Goal: Task Accomplishment & Management: Manage account settings

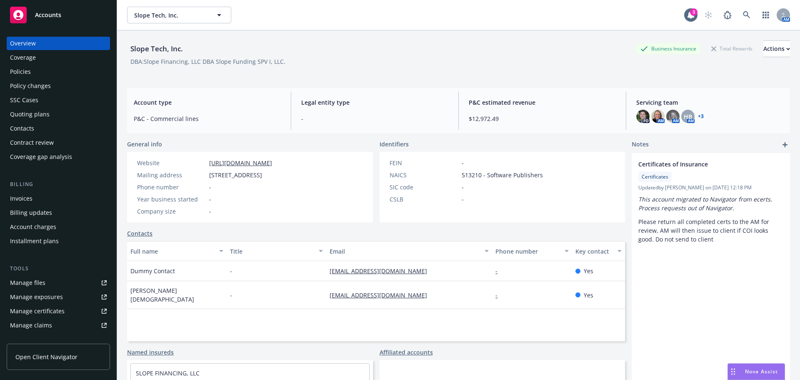
click at [25, 71] on div "Policies" at bounding box center [20, 71] width 21 height 13
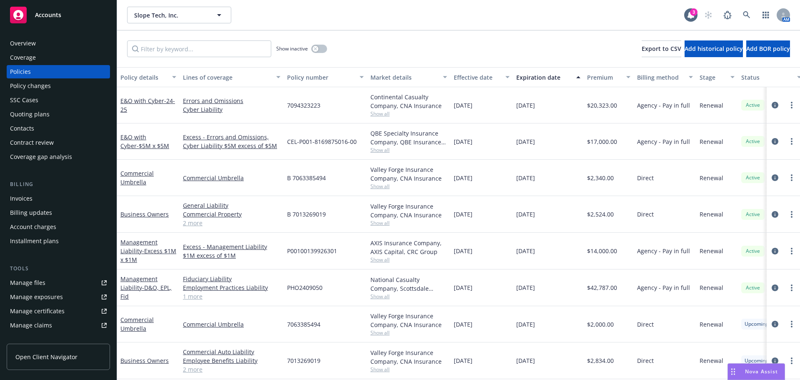
scroll to position [5, 0]
click at [203, 283] on link "Employment Practices Liability" at bounding box center [232, 287] width 98 height 9
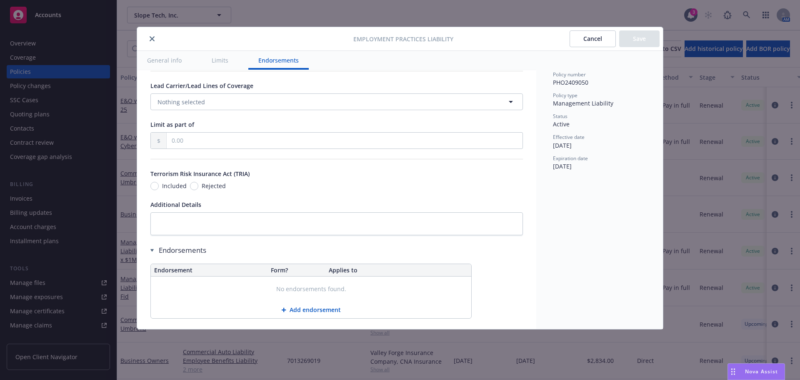
scroll to position [638, 0]
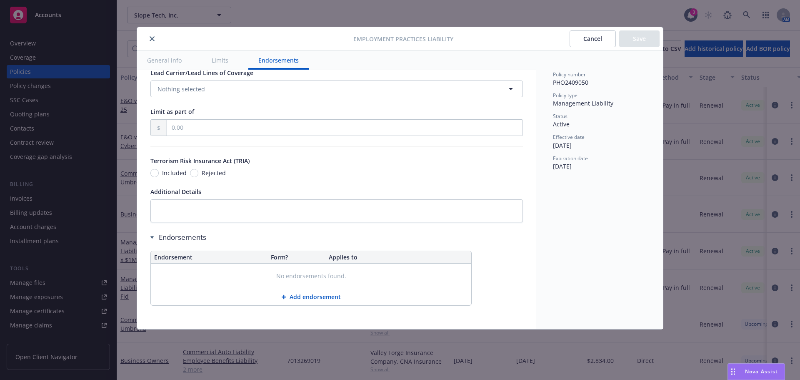
click at [588, 43] on button "Cancel" at bounding box center [593, 38] width 46 height 17
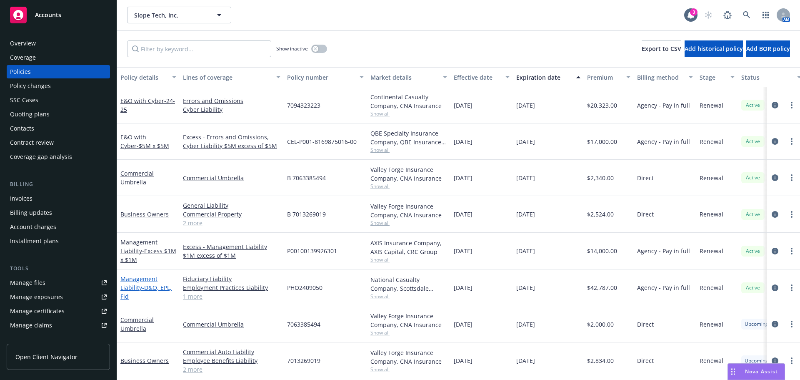
click at [124, 280] on link "Management Liability - D&O, EPL, Fid" at bounding box center [145, 287] width 51 height 25
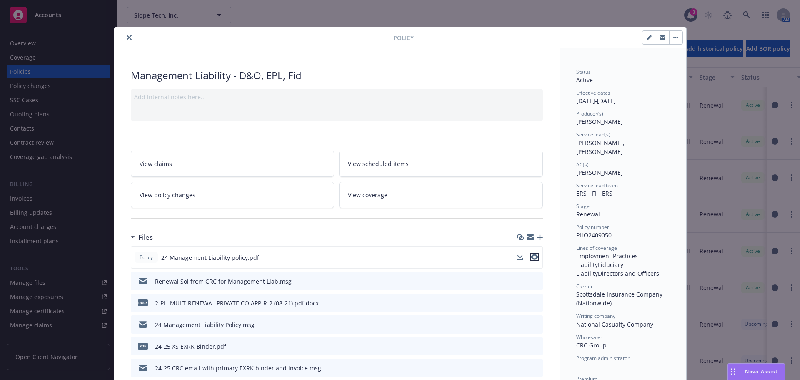
click at [531, 257] on icon "preview file" at bounding box center [535, 257] width 8 height 6
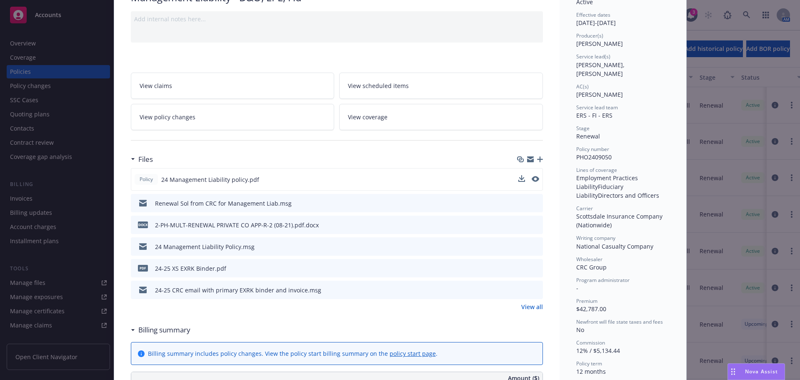
scroll to position [83, 0]
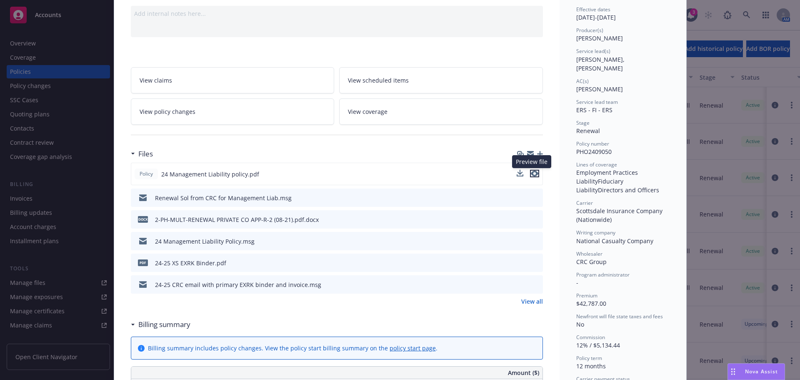
click at [531, 171] on icon "preview file" at bounding box center [535, 173] width 8 height 6
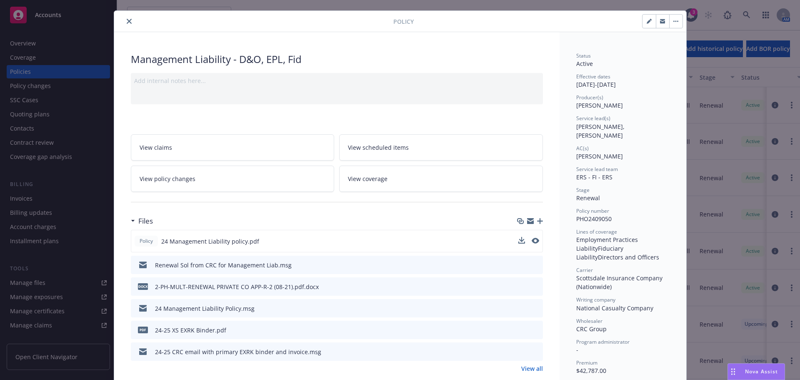
scroll to position [0, 0]
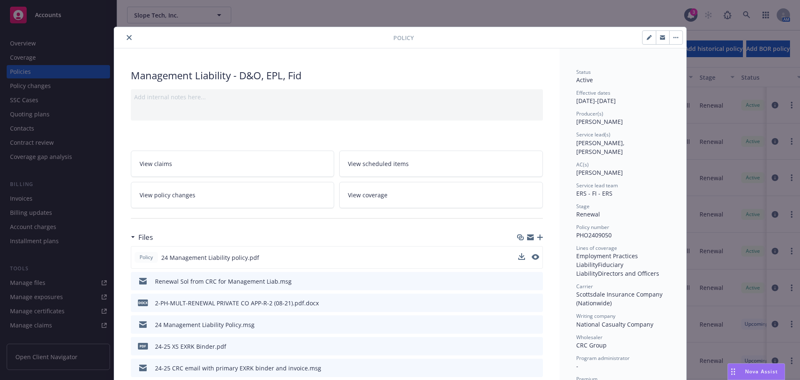
click at [128, 34] on button "close" at bounding box center [129, 38] width 10 height 10
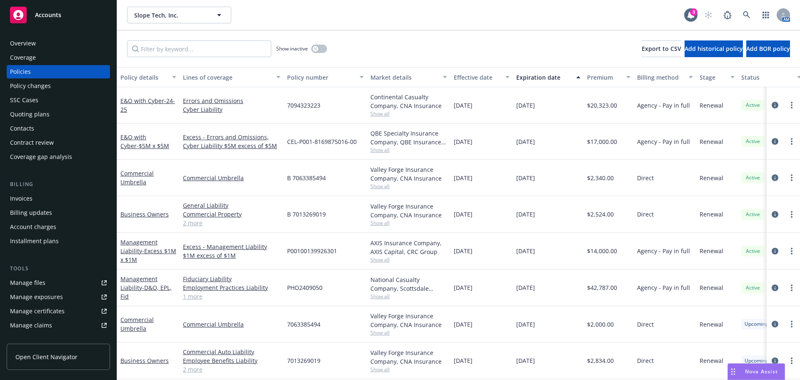
click at [18, 199] on div "Invoices" at bounding box center [21, 198] width 23 height 13
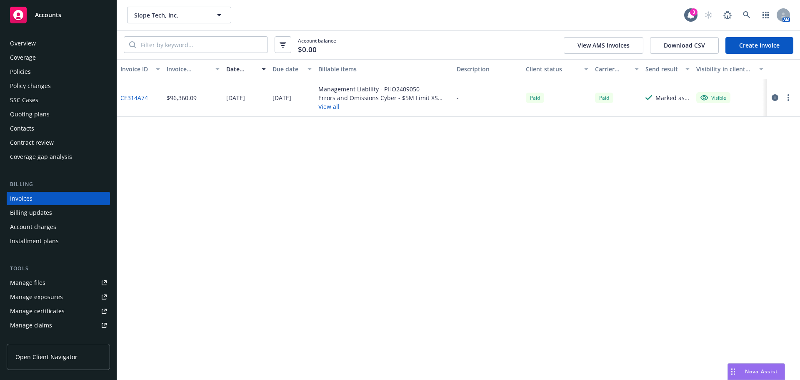
click at [135, 100] on link "CE314A74" at bounding box center [134, 97] width 28 height 9
click at [28, 109] on div "Quoting plans" at bounding box center [30, 114] width 40 height 13
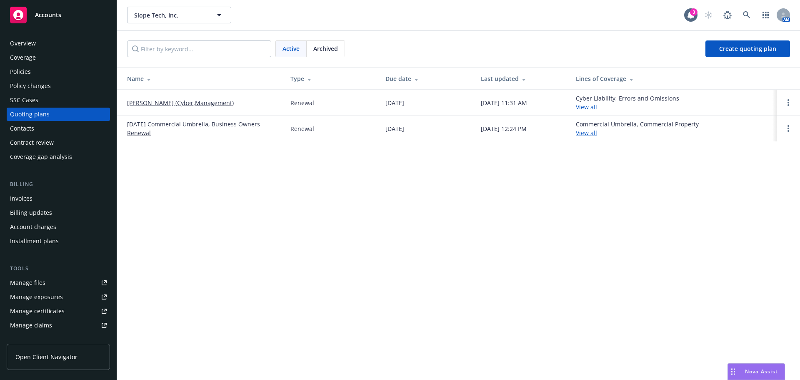
click at [172, 99] on link "August Renewal (Cyber,Management)" at bounding box center [180, 102] width 107 height 9
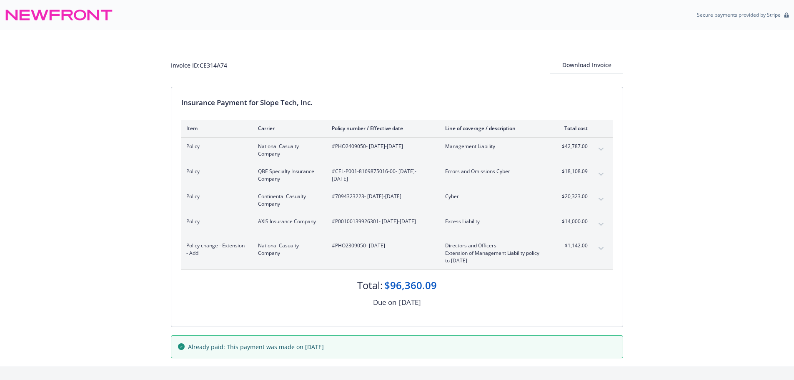
click at [600, 198] on icon "expand content" at bounding box center [600, 199] width 5 height 3
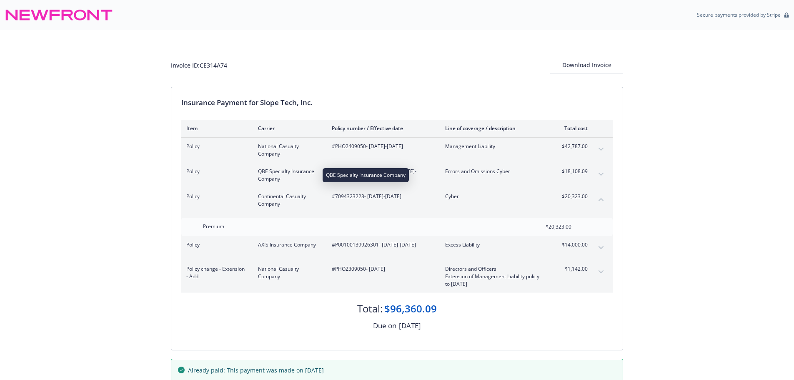
click at [277, 170] on span "QBE Specialty Insurance Company" at bounding box center [288, 175] width 60 height 15
click at [599, 171] on button "expand content" at bounding box center [600, 174] width 13 height 13
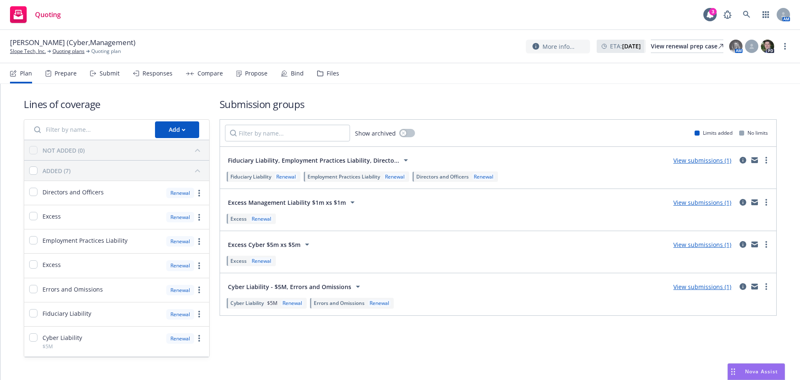
click at [278, 285] on span "Cyber Liability - $5M, Errors and Omissions" at bounding box center [289, 286] width 123 height 9
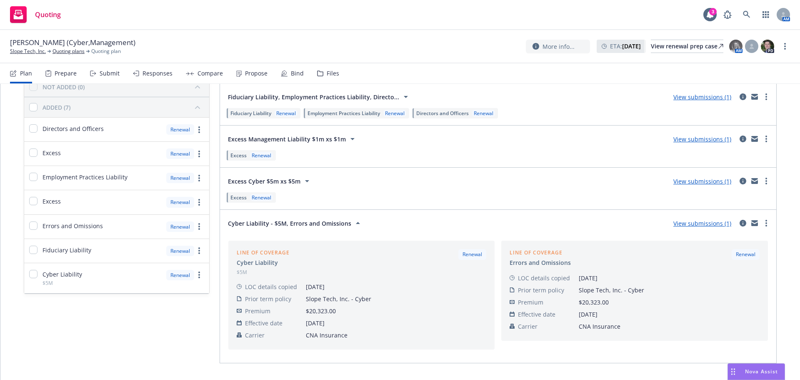
scroll to position [83, 0]
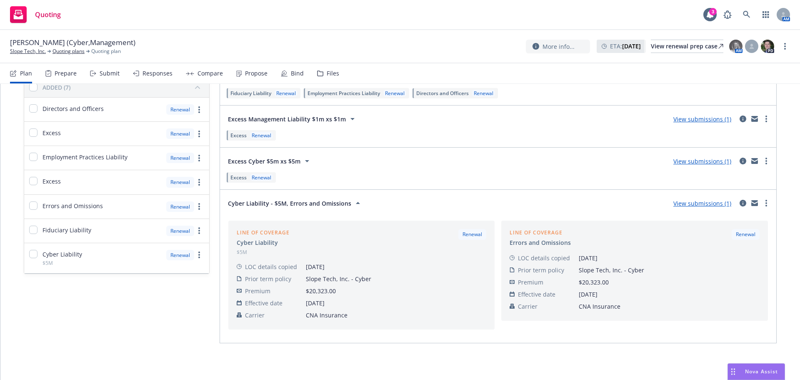
click at [156, 68] on div "Responses" at bounding box center [153, 73] width 40 height 20
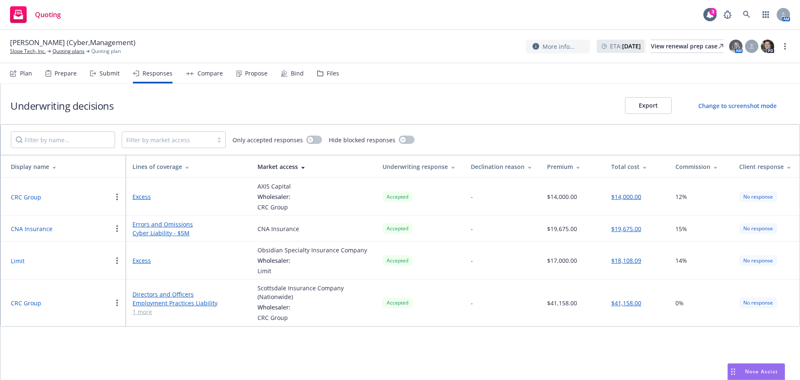
click at [148, 226] on link "Errors and Omissions" at bounding box center [189, 224] width 112 height 9
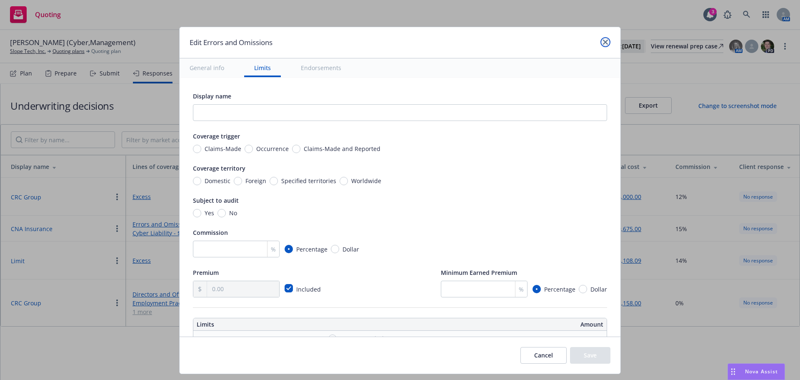
click at [603, 41] on icon "close" at bounding box center [605, 42] width 5 height 5
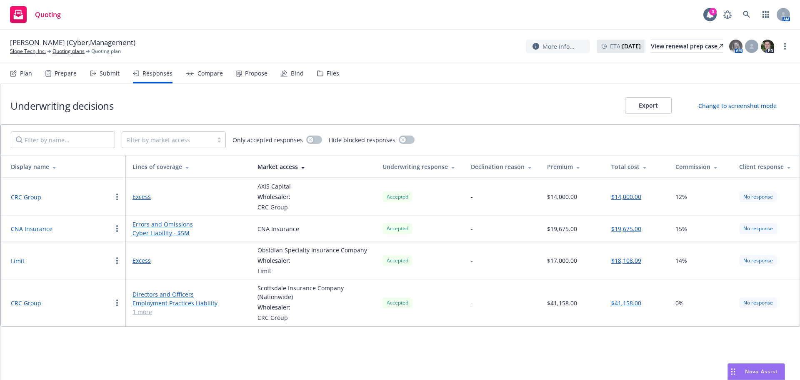
click at [202, 78] on div "Compare" at bounding box center [204, 73] width 37 height 20
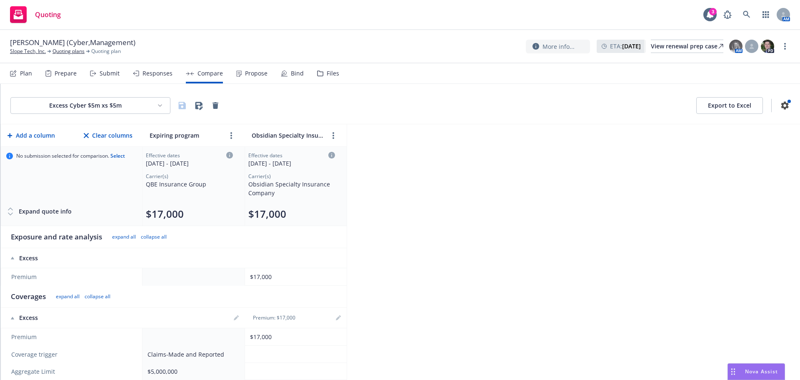
click at [323, 73] on div "Files" at bounding box center [328, 73] width 22 height 20
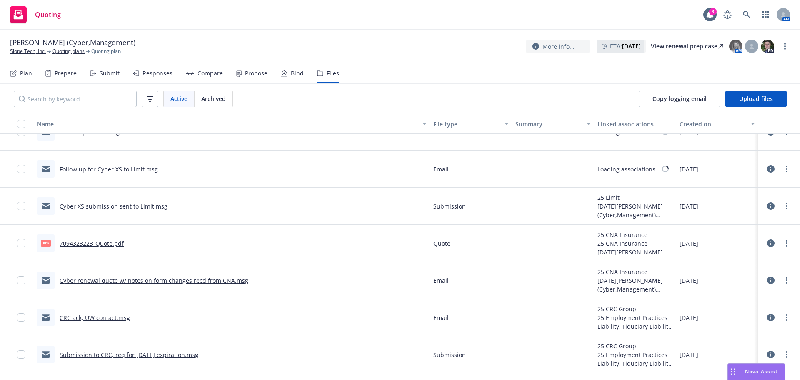
scroll to position [258, 0]
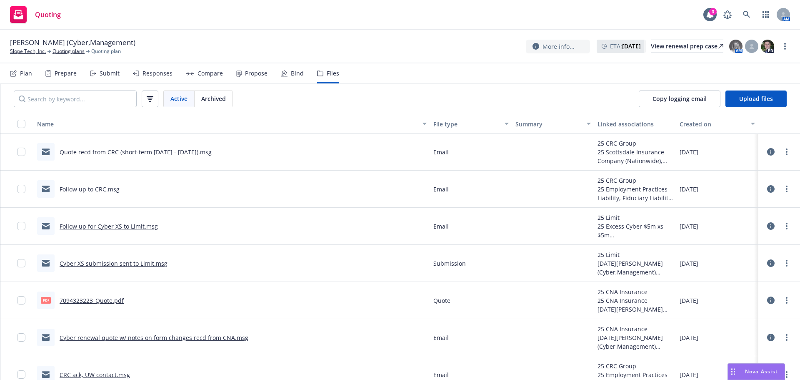
click at [746, 5] on div "Quoting 3 AM" at bounding box center [400, 15] width 800 height 30
click at [747, 13] on icon at bounding box center [746, 14] width 7 height 7
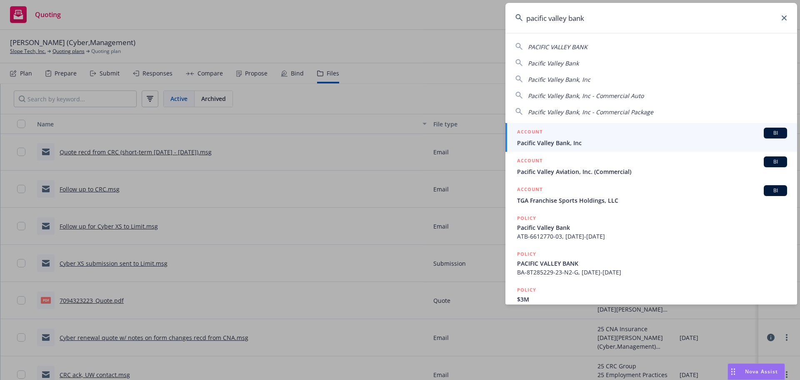
click at [562, 41] on div "PACIFIC VALLEY BANK Pacific Valley Bank Pacific Valley Bank, Inc Pacific Valley…" at bounding box center [651, 77] width 292 height 78
click at [563, 48] on span "PACIFIC VALLEY BANK" at bounding box center [558, 47] width 60 height 8
type input "PACIFIC VALLEY BANK"
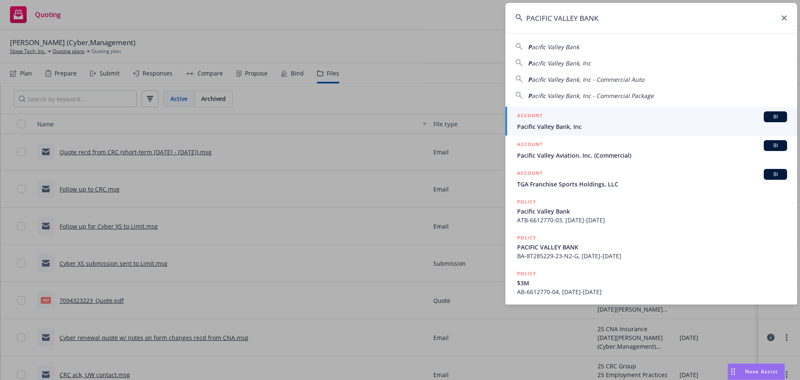
click at [668, 119] on div "ACCOUNT BI" at bounding box center [652, 116] width 270 height 11
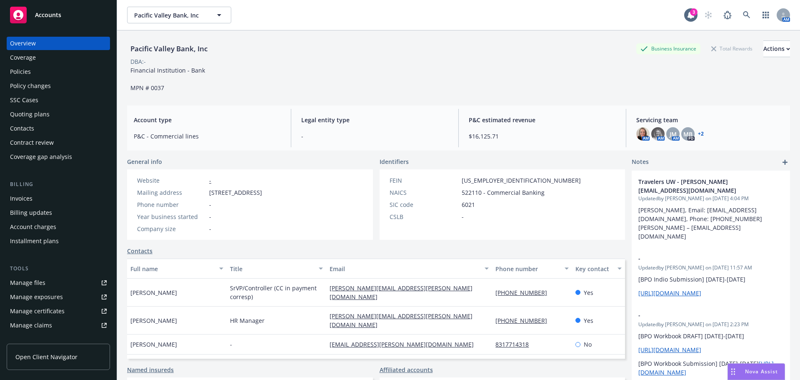
click at [28, 198] on div "Invoices" at bounding box center [21, 198] width 23 height 13
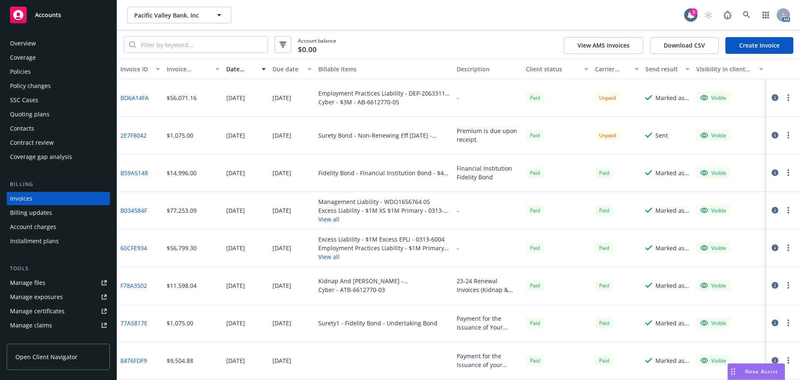
click at [132, 96] on link "BD6A14FA" at bounding box center [134, 97] width 28 height 9
click at [618, 69] on div "Carrier status" at bounding box center [612, 69] width 35 height 9
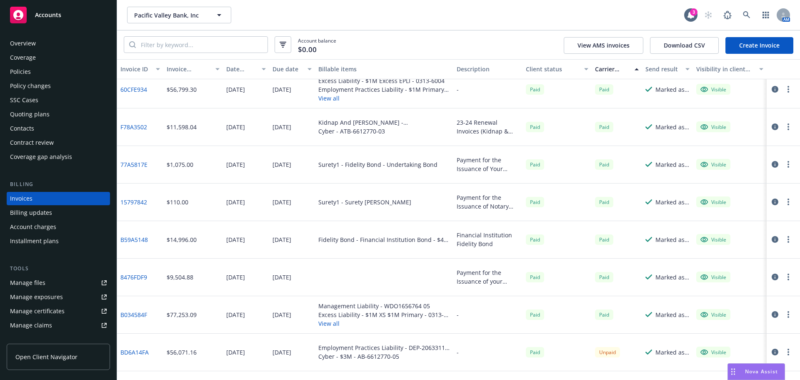
scroll to position [75, 0]
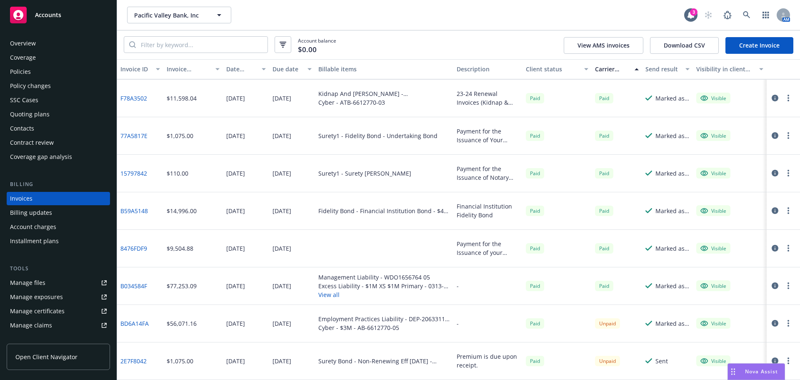
click at [604, 362] on div "Unpaid" at bounding box center [607, 360] width 25 height 10
click at [603, 323] on div "Unpaid" at bounding box center [607, 323] width 25 height 10
click at [133, 322] on link "BD6A14FA" at bounding box center [134, 323] width 28 height 9
click at [672, 324] on div "Marked as sent" at bounding box center [672, 323] width 34 height 9
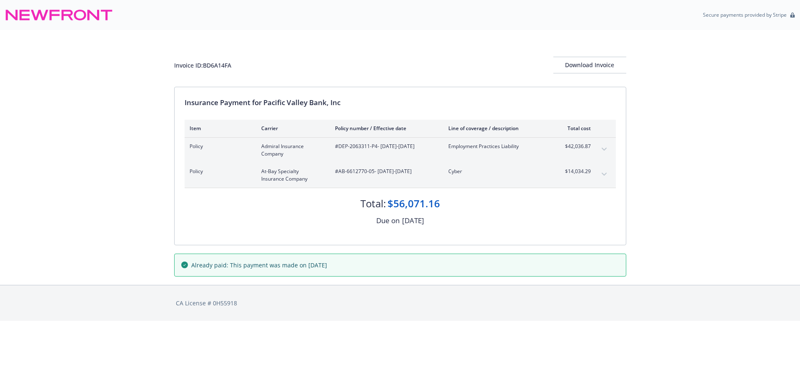
drag, startPoint x: 259, startPoint y: 265, endPoint x: 416, endPoint y: 260, distance: 156.8
click at [416, 260] on div "Already paid: This payment was made on August 1, 2025" at bounding box center [400, 265] width 451 height 22
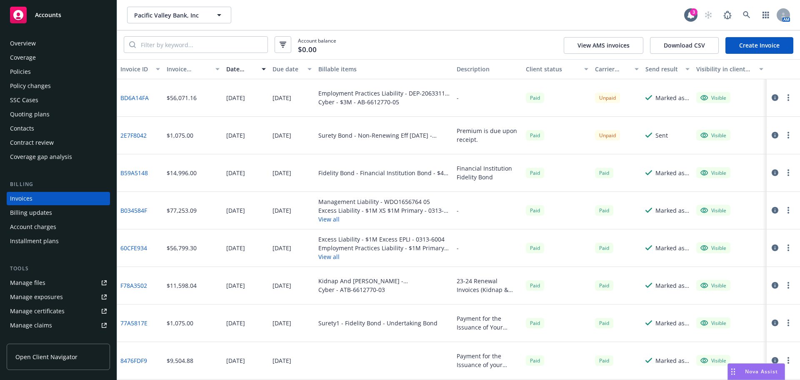
click at [35, 215] on div "Billing updates" at bounding box center [31, 212] width 42 height 13
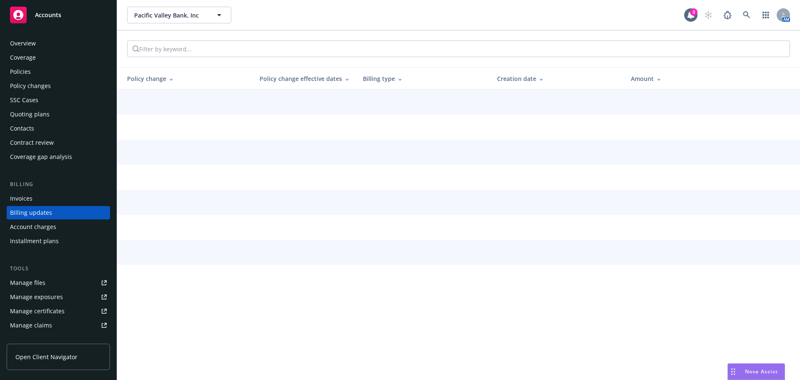
scroll to position [10, 0]
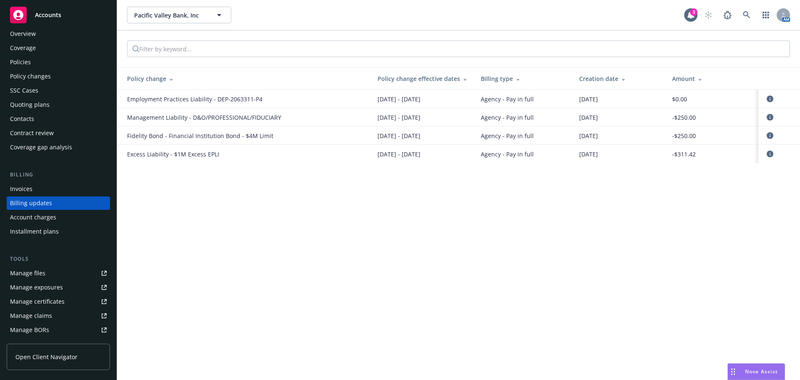
click at [31, 189] on div "Invoices" at bounding box center [21, 188] width 23 height 13
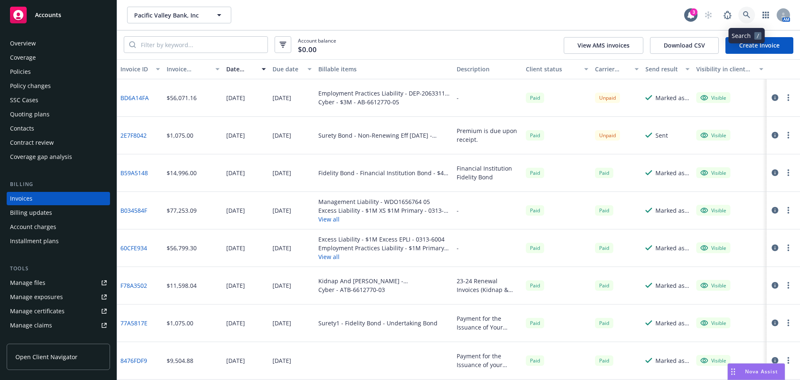
click at [747, 17] on icon at bounding box center [747, 15] width 8 height 8
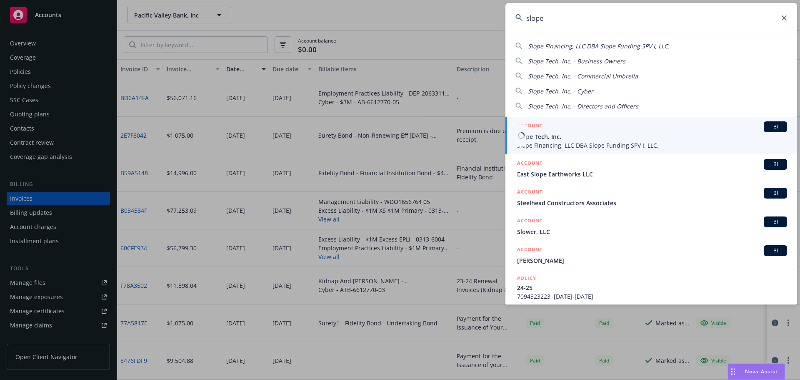
type input "slope"
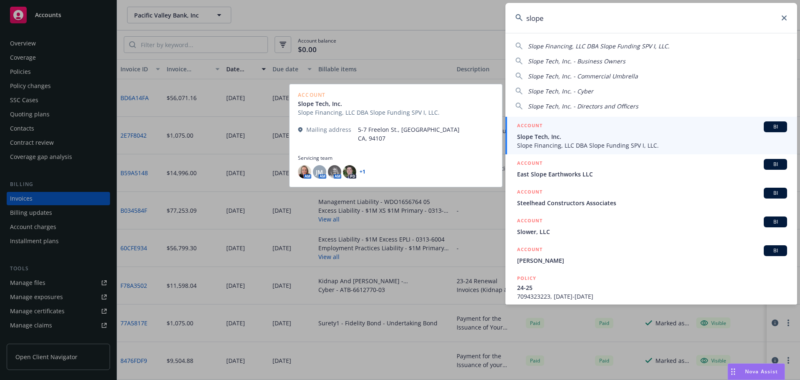
click at [570, 133] on span "Slope Tech, Inc." at bounding box center [652, 136] width 270 height 9
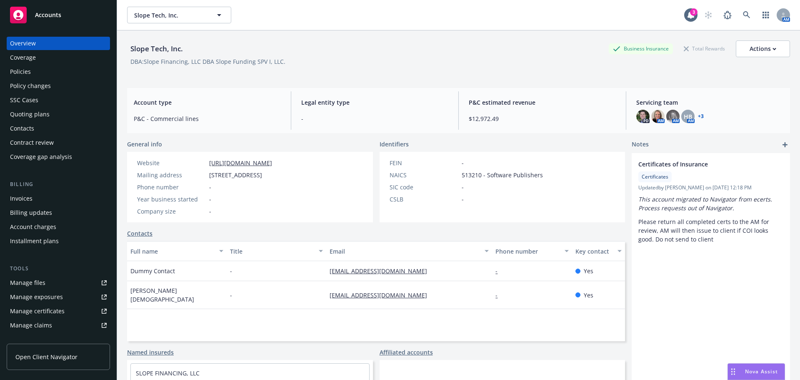
click at [25, 282] on div "Manage files" at bounding box center [27, 282] width 35 height 13
click at [30, 114] on div "Quoting plans" at bounding box center [30, 114] width 40 height 13
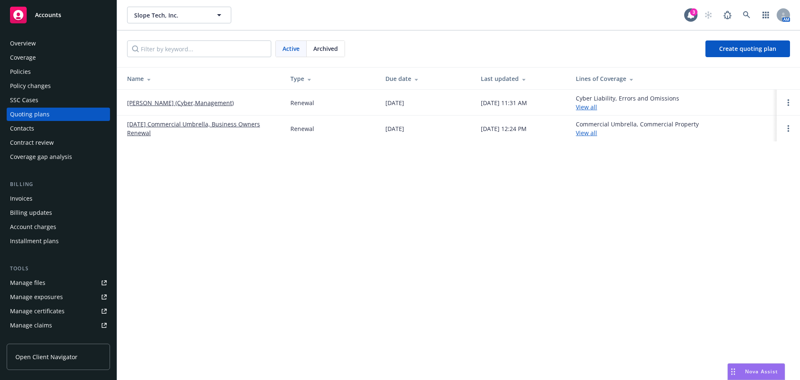
click at [240, 122] on link "[DATE] Commercial Umbrella, Business Owners Renewal" at bounding box center [202, 129] width 150 height 18
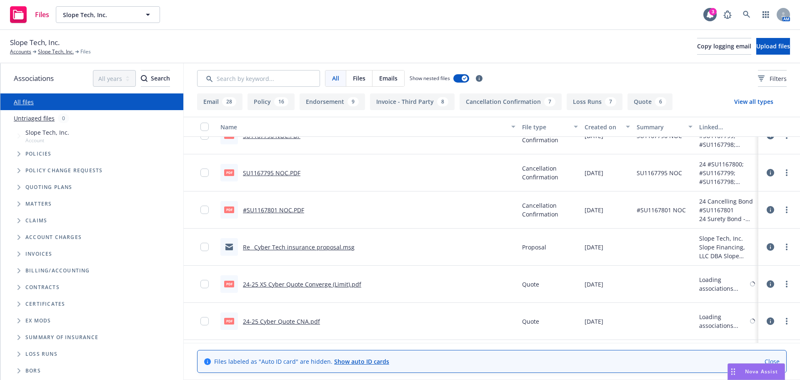
scroll to position [3084, 0]
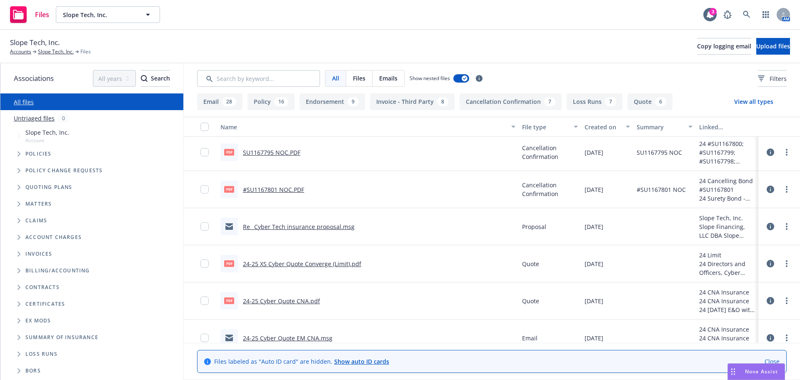
click at [283, 223] on link "Re_ Cyber Tech insurance proposal.msg" at bounding box center [299, 227] width 112 height 8
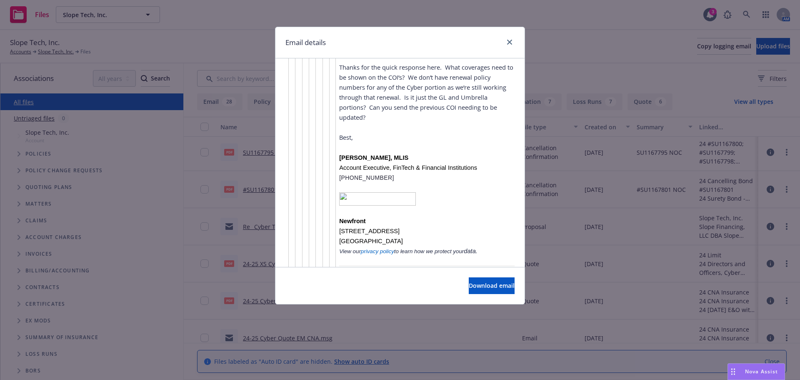
scroll to position [3959, 0]
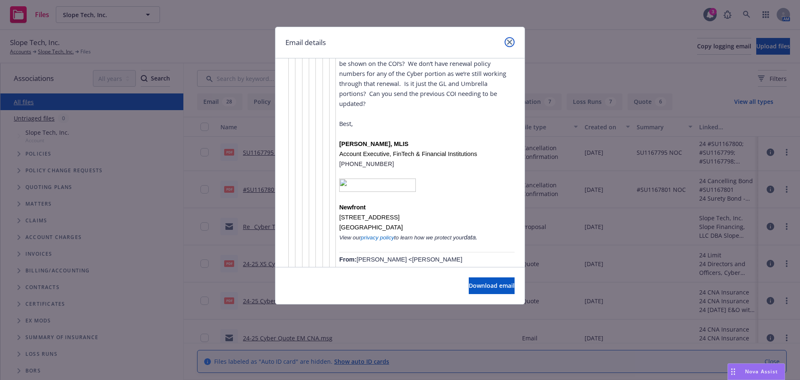
click at [509, 44] on icon "close" at bounding box center [509, 42] width 5 height 5
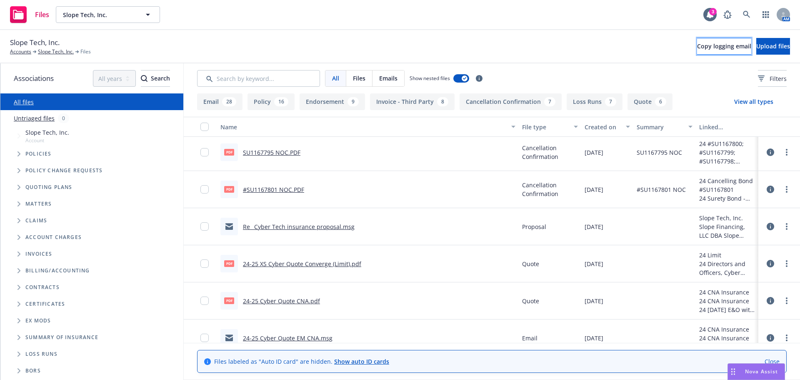
click at [697, 45] on span "Copy logging email" at bounding box center [724, 46] width 54 height 8
click at [19, 187] on icon "Tree Example" at bounding box center [19, 187] width 3 height 5
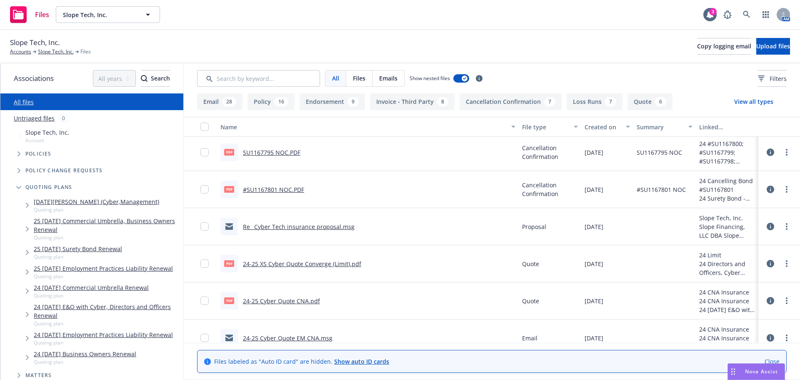
click at [43, 230] on link "25 [DATE] Commercial Umbrella, Business Owners Renewal" at bounding box center [107, 225] width 146 height 18
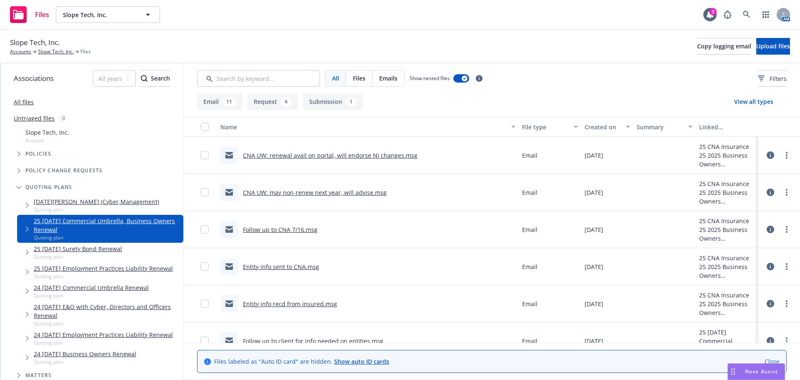
click at [282, 152] on link "CNA UW: renewal avail on portal, will endorse NI changes.msg" at bounding box center [330, 155] width 175 height 8
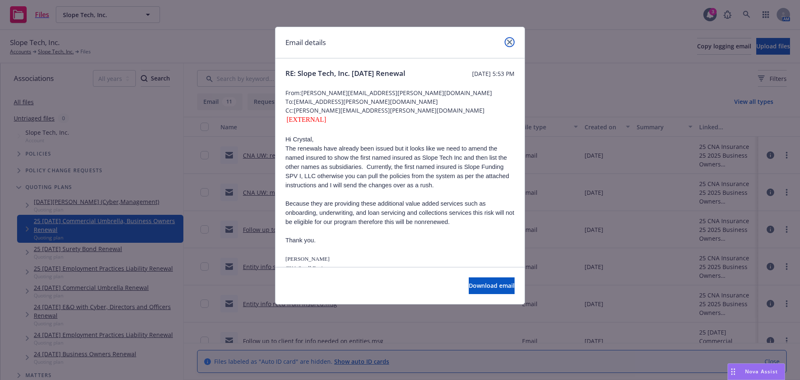
click at [510, 43] on icon "close" at bounding box center [509, 42] width 5 height 5
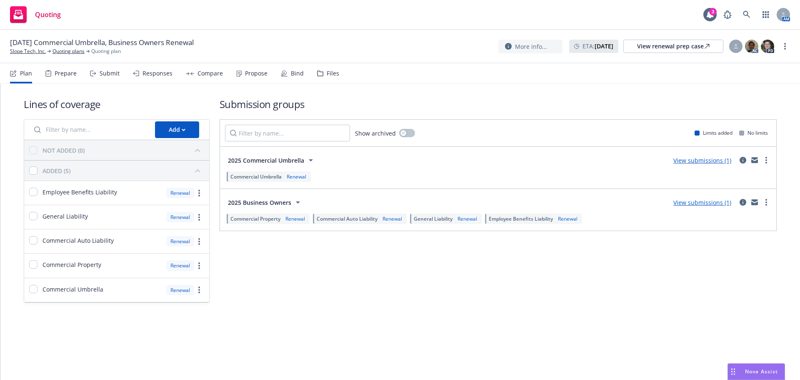
click at [156, 79] on div "Responses" at bounding box center [153, 73] width 40 height 20
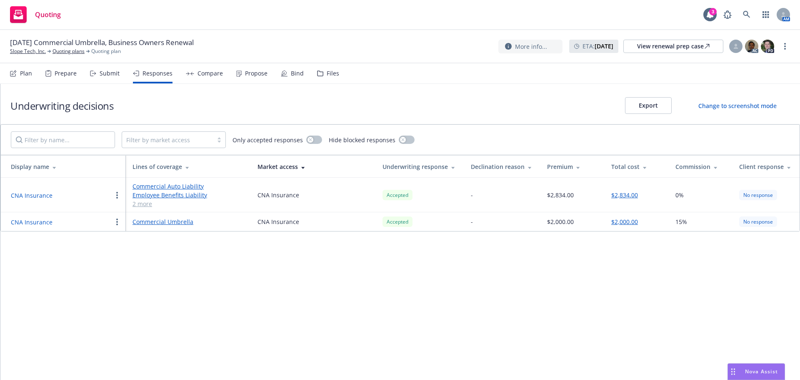
click at [144, 201] on link "2 more" at bounding box center [189, 203] width 112 height 9
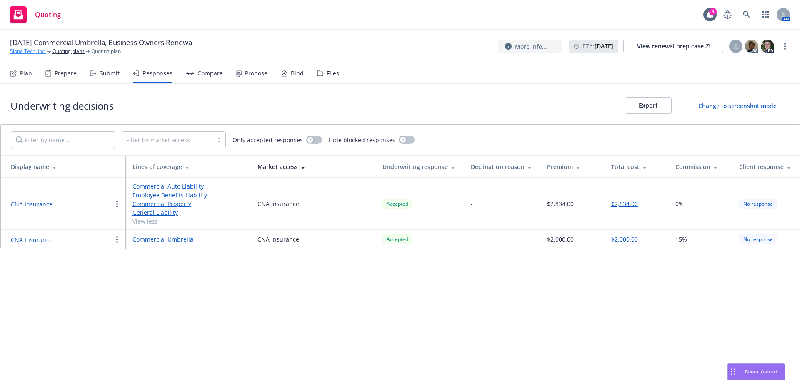
click at [34, 49] on link "Slope Tech, Inc." at bounding box center [28, 52] width 36 height 8
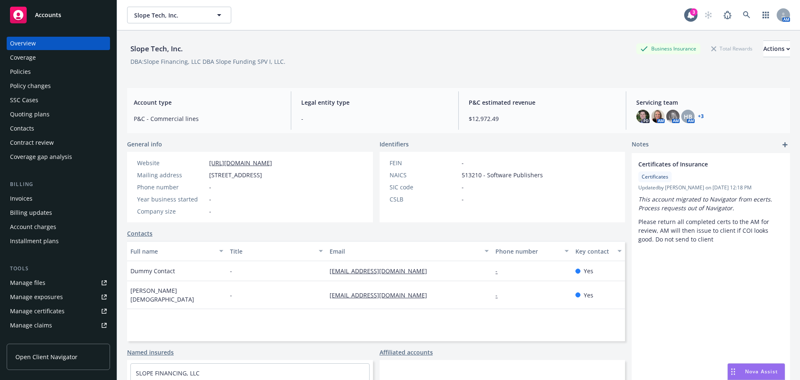
click at [24, 71] on div "Policies" at bounding box center [20, 71] width 21 height 13
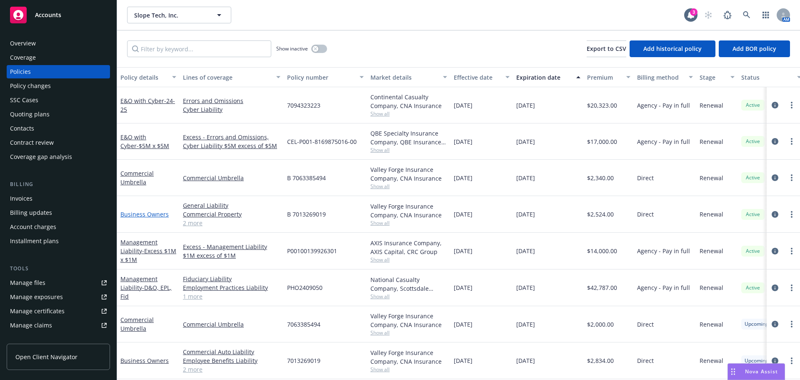
click at [146, 216] on link "Business Owners" at bounding box center [144, 214] width 48 height 8
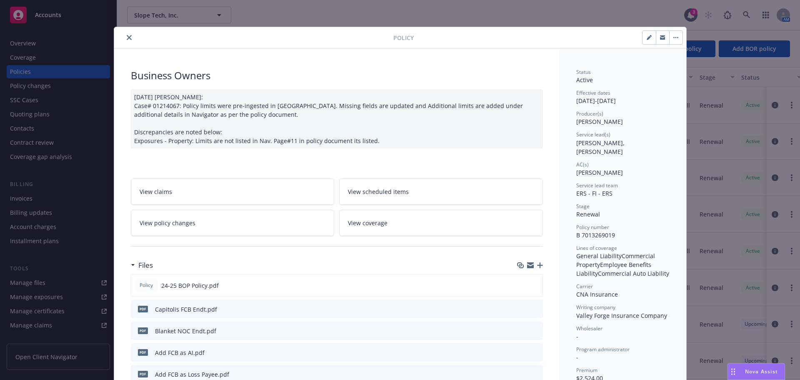
click at [127, 38] on icon "close" at bounding box center [129, 37] width 5 height 5
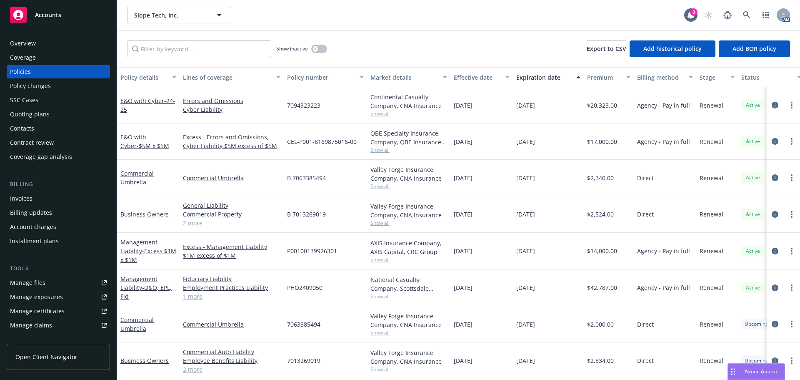
click at [18, 235] on div "Installment plans" at bounding box center [34, 240] width 49 height 13
click at [18, 226] on div "Account charges" at bounding box center [33, 226] width 46 height 13
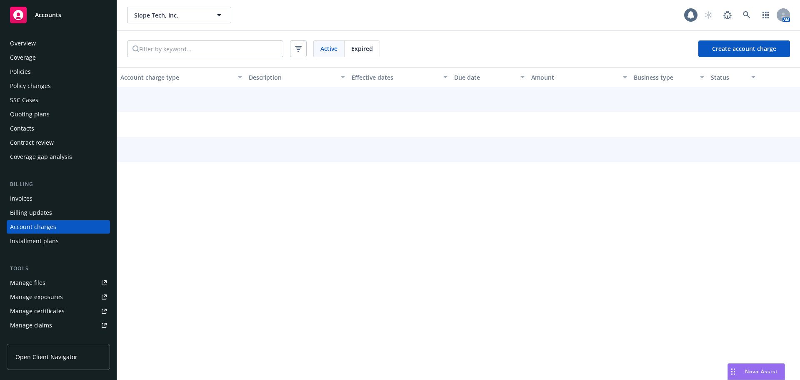
scroll to position [24, 0]
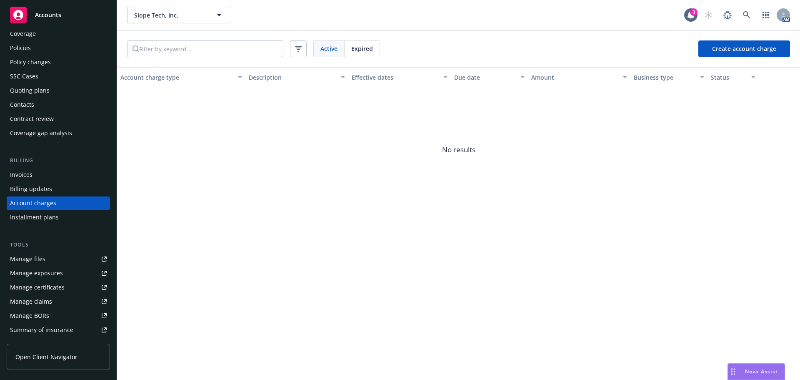
click at [13, 172] on div "Invoices" at bounding box center [21, 174] width 23 height 13
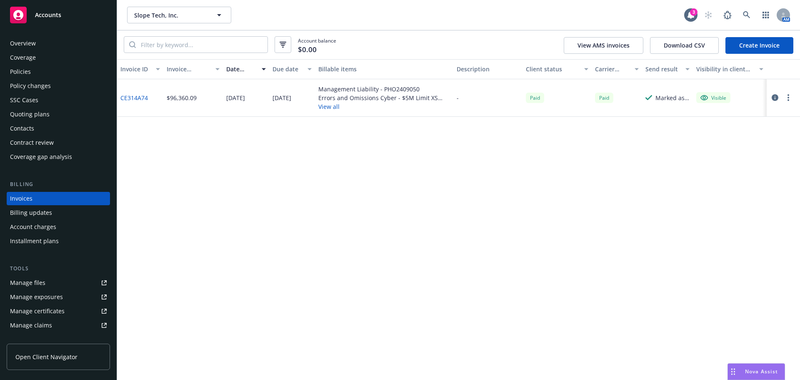
click at [788, 101] on icon "button" at bounding box center [789, 97] width 2 height 7
click at [23, 210] on div "Billing updates" at bounding box center [31, 212] width 42 height 13
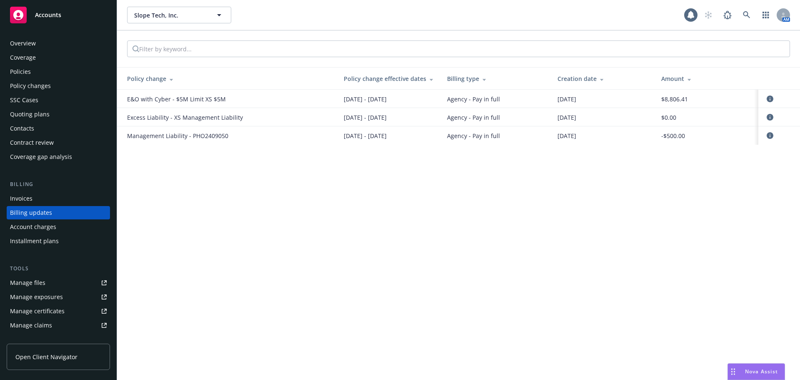
scroll to position [10, 0]
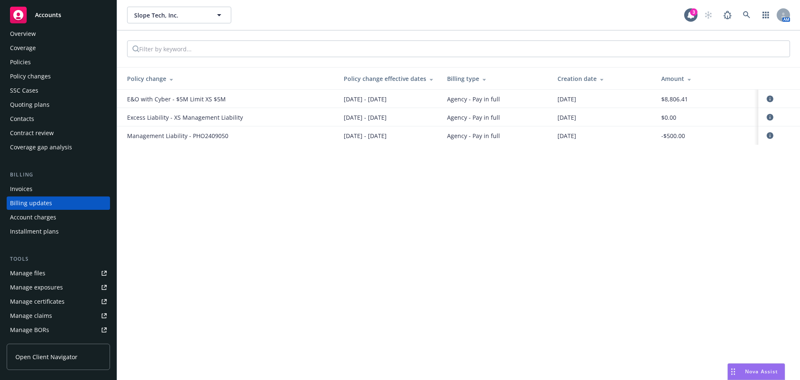
click at [27, 107] on div "Quoting plans" at bounding box center [30, 104] width 40 height 13
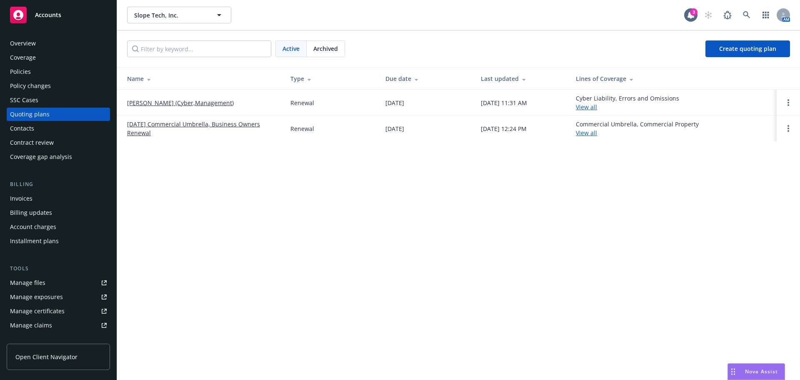
click at [213, 127] on link "[DATE] Commercial Umbrella, Business Owners Renewal" at bounding box center [202, 129] width 150 height 18
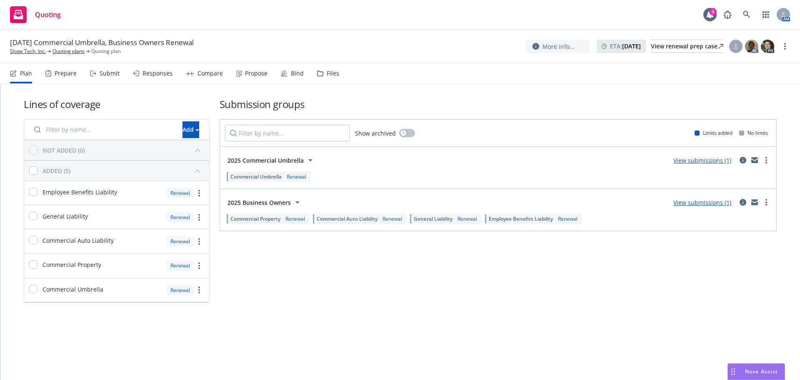
click at [714, 163] on link "View submissions (1)" at bounding box center [702, 160] width 58 height 8
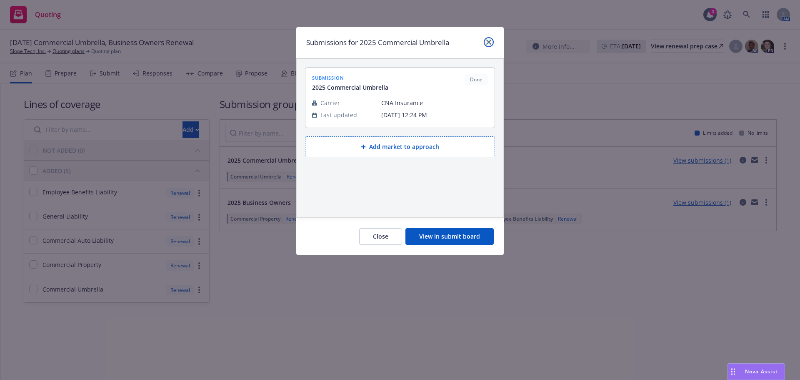
click at [485, 42] on link "close" at bounding box center [489, 42] width 10 height 10
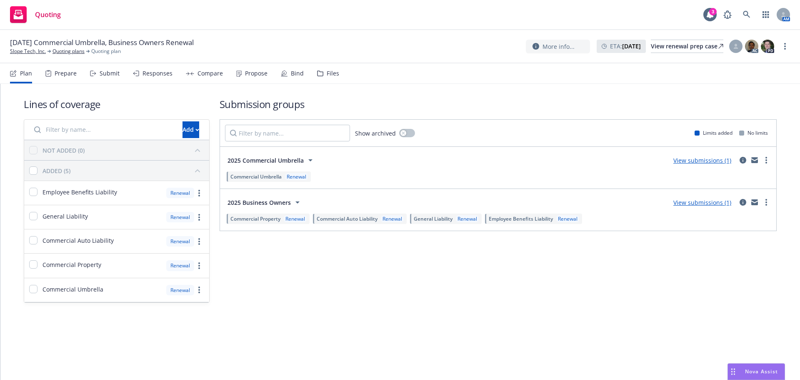
click at [165, 75] on div "Responses" at bounding box center [158, 73] width 30 height 7
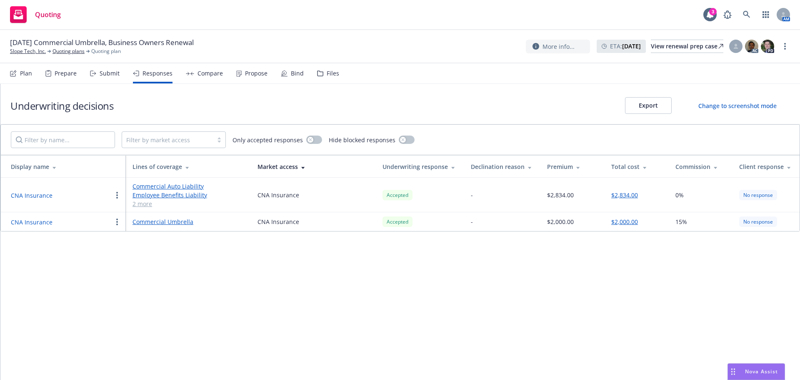
click at [162, 221] on link "Commercial Umbrella" at bounding box center [189, 221] width 112 height 9
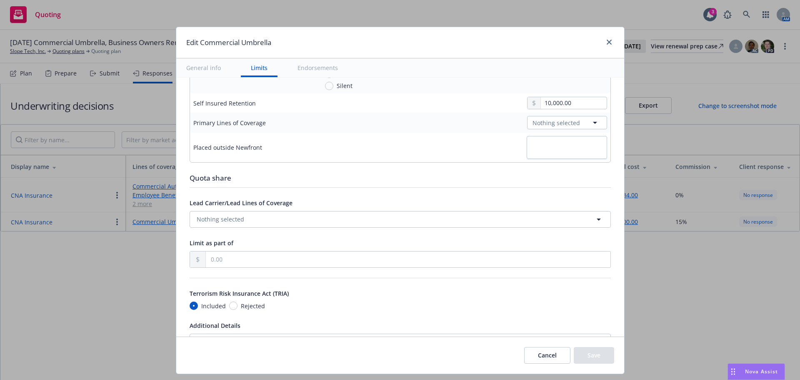
scroll to position [118, 0]
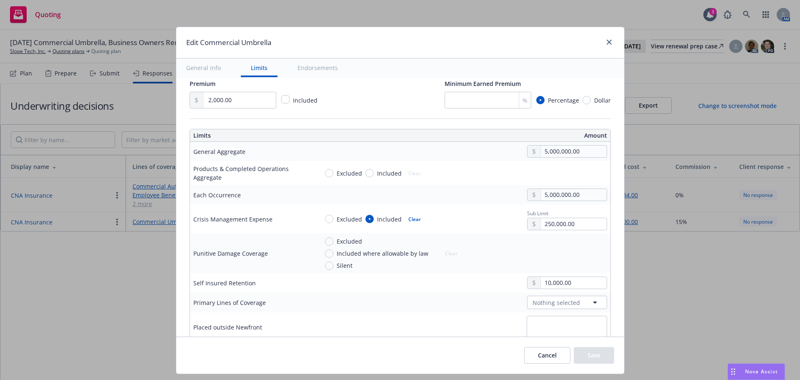
type textarea "x"
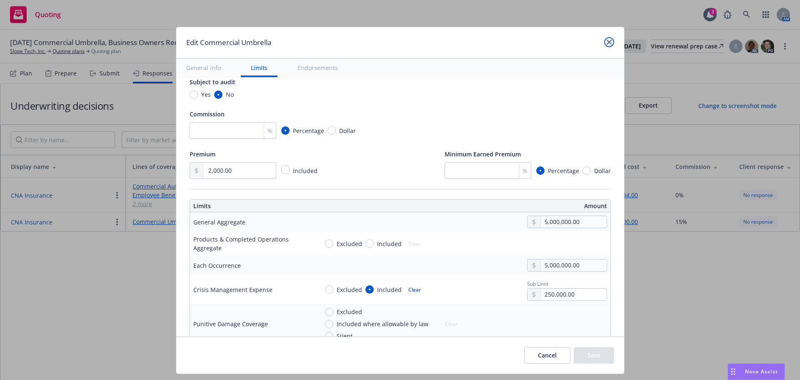
click at [605, 45] on link "close" at bounding box center [609, 42] width 10 height 10
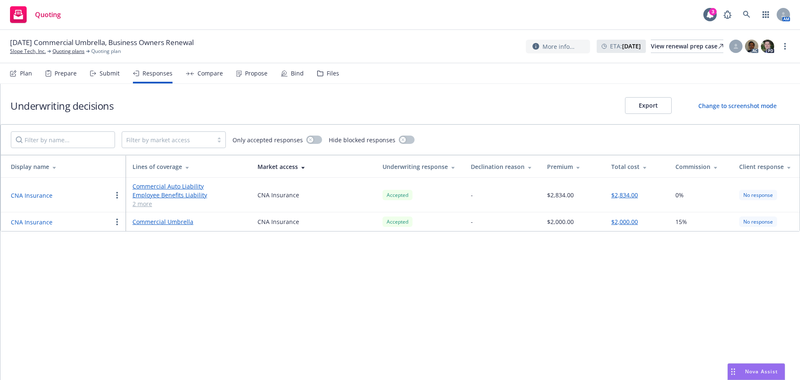
click at [39, 194] on button "CNA Insurance" at bounding box center [32, 195] width 42 height 9
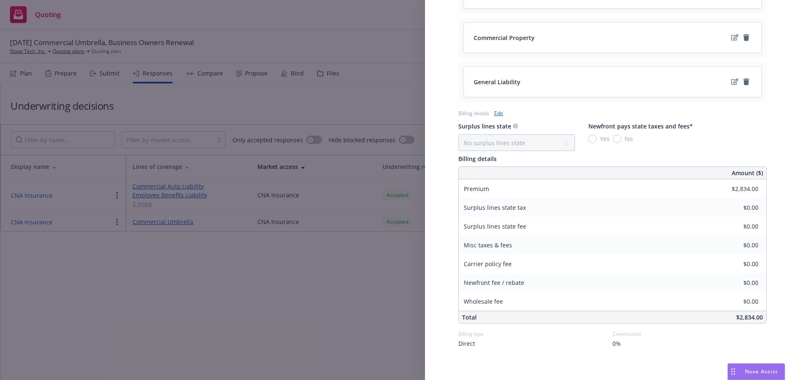
scroll to position [523, 0]
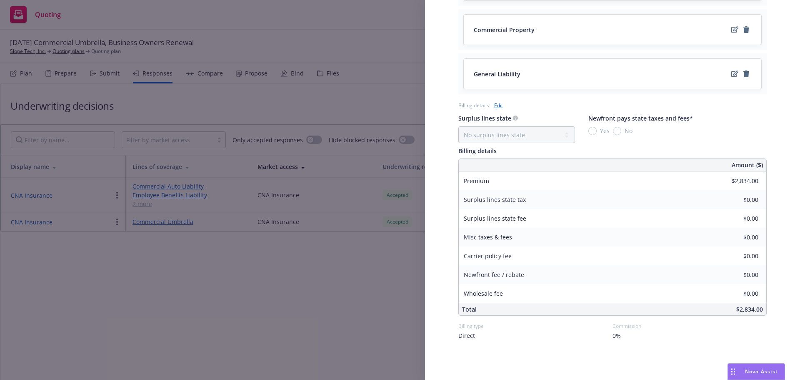
click at [50, 306] on div "Display Name CNA Insurance Carrier CNA Insurance Writing company Valley Forge I…" at bounding box center [400, 190] width 800 height 380
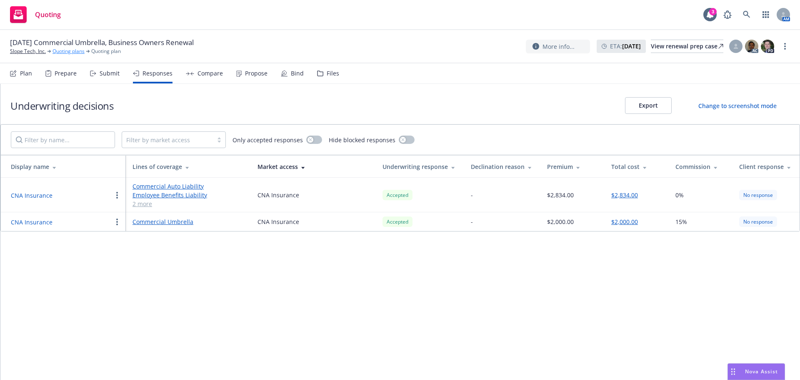
click at [60, 50] on link "Quoting plans" at bounding box center [69, 52] width 32 height 8
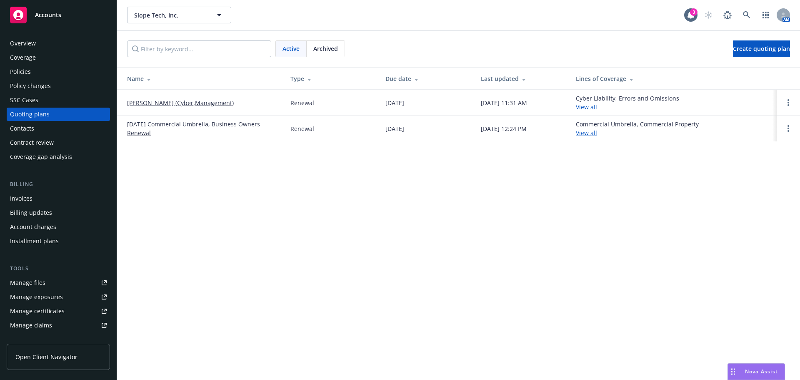
click at [26, 68] on div "Policies" at bounding box center [20, 71] width 21 height 13
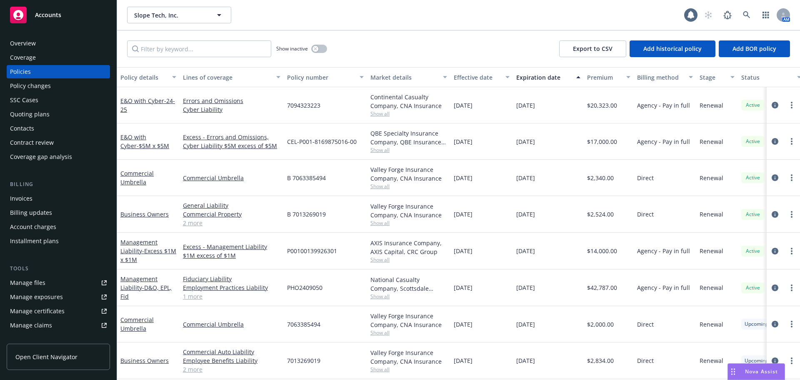
click at [26, 56] on div "Coverage" at bounding box center [23, 57] width 26 height 13
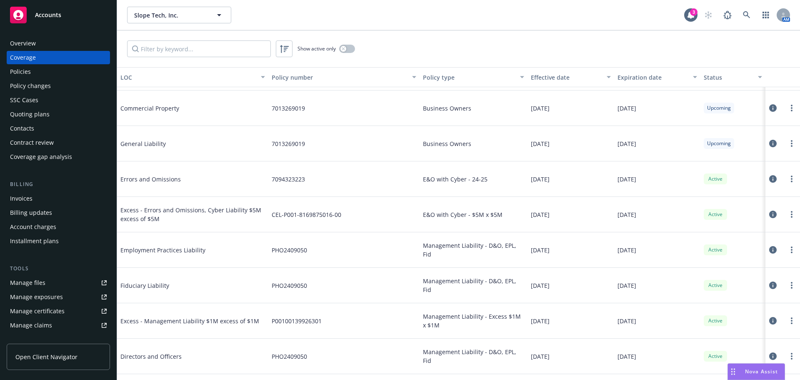
scroll to position [125, 0]
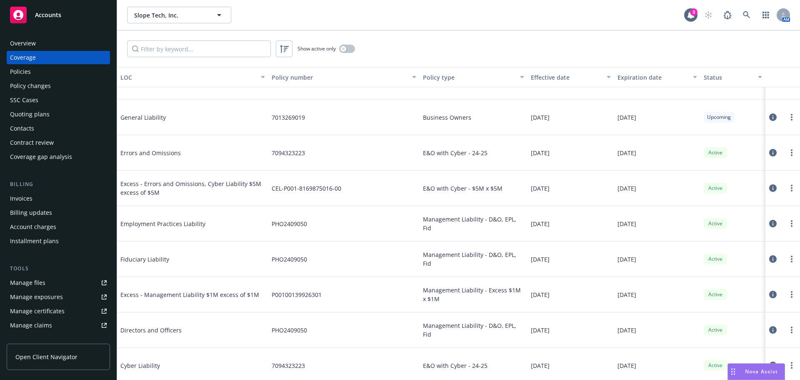
click at [28, 67] on div "Policies" at bounding box center [20, 71] width 21 height 13
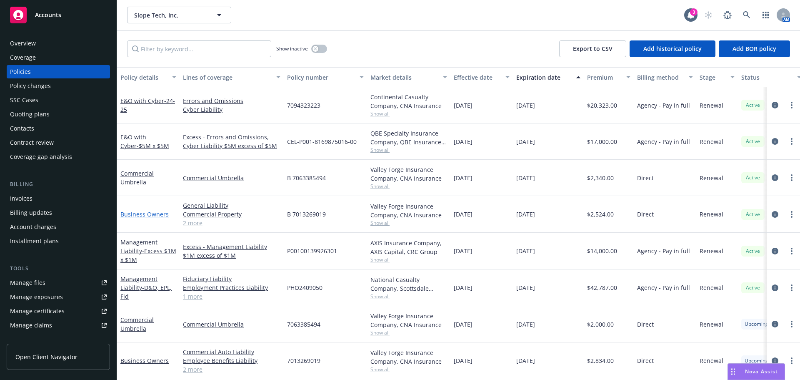
click at [145, 216] on link "Business Owners" at bounding box center [144, 214] width 48 height 8
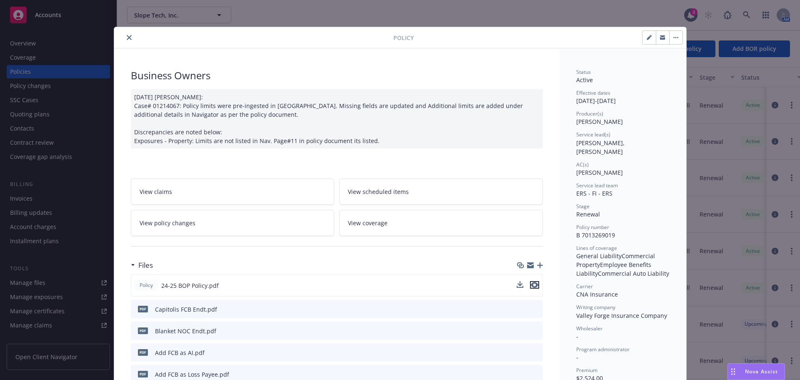
click at [535, 284] on button "preview file" at bounding box center [534, 285] width 9 height 8
click at [127, 38] on icon "close" at bounding box center [129, 37] width 5 height 5
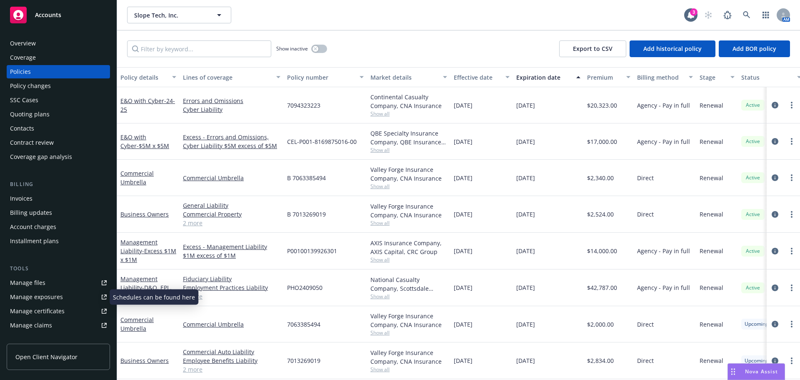
click at [33, 284] on div "Manage files" at bounding box center [27, 282] width 35 height 13
click at [22, 73] on div "Policies" at bounding box center [20, 71] width 21 height 13
click at [16, 58] on div "Coverage" at bounding box center [23, 57] width 26 height 13
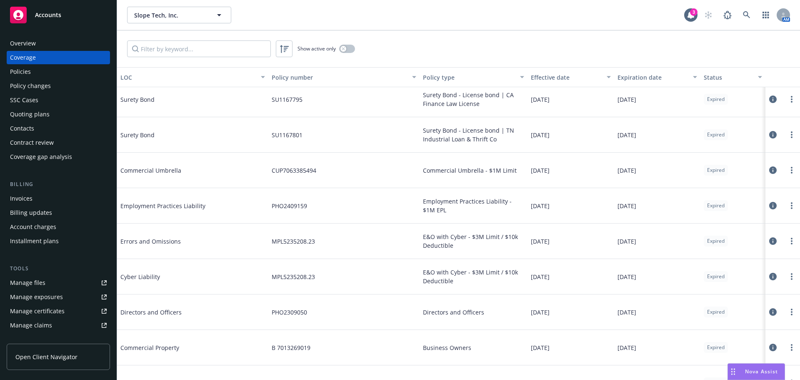
scroll to position [962, 0]
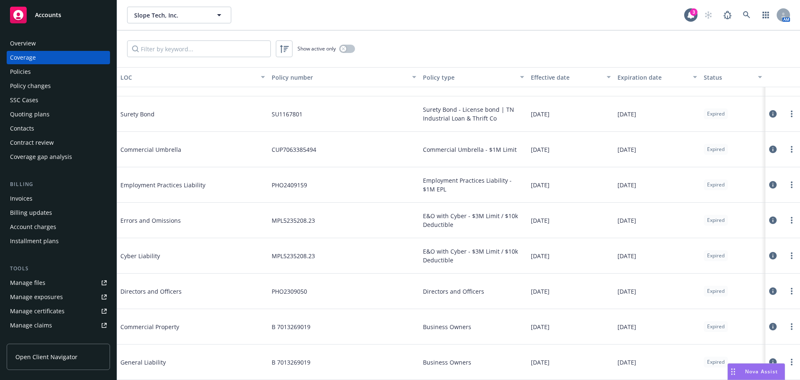
click at [35, 283] on div "Manage files" at bounding box center [27, 282] width 35 height 13
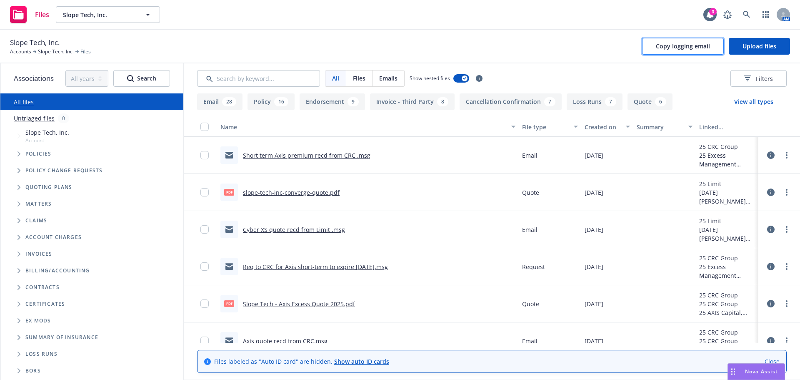
click at [660, 50] on button "Copy logging email" at bounding box center [683, 46] width 82 height 17
click at [743, 45] on span "Upload files" at bounding box center [760, 46] width 34 height 8
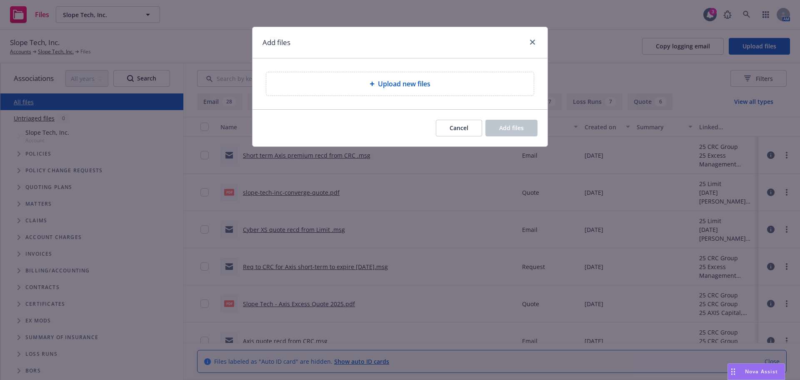
click at [417, 86] on span "Upload new files" at bounding box center [404, 84] width 53 height 10
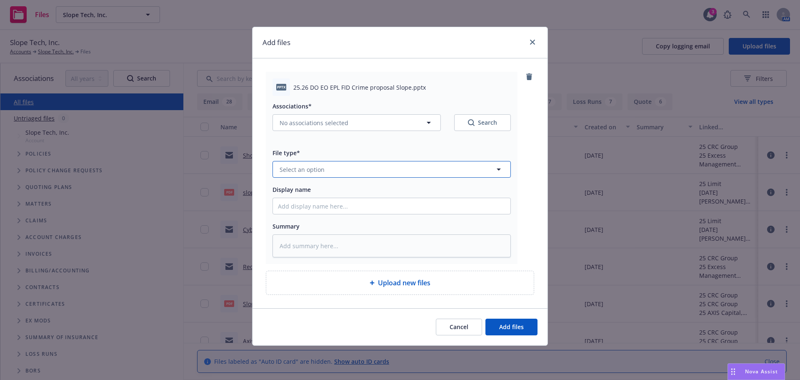
click at [338, 168] on button "Select an option" at bounding box center [392, 169] width 238 height 17
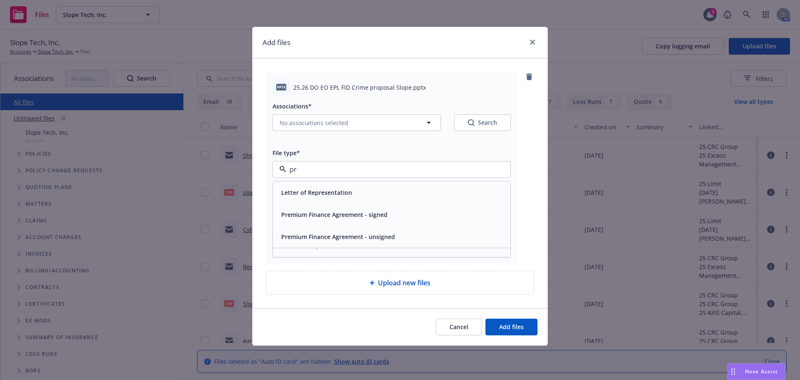
type input "p"
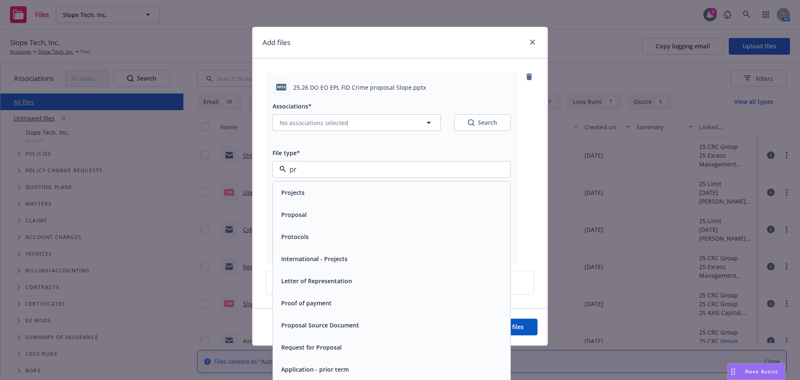
type input "pro"
click at [290, 218] on span "Proposal" at bounding box center [293, 214] width 25 height 9
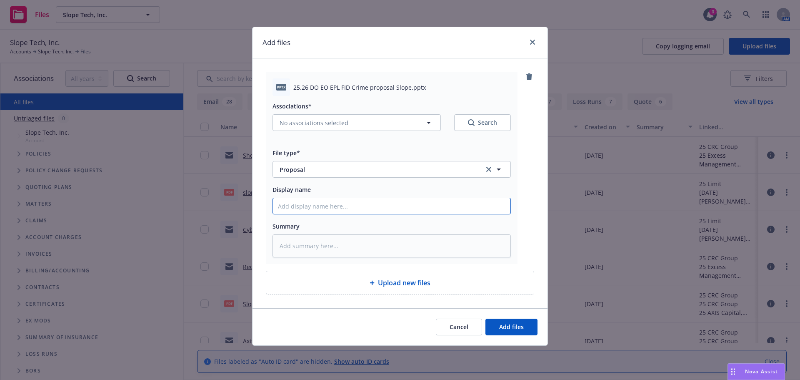
click at [299, 199] on input "Display name" at bounding box center [392, 206] width 238 height 16
type textarea "x"
type input "R"
type textarea "x"
type input "Re"
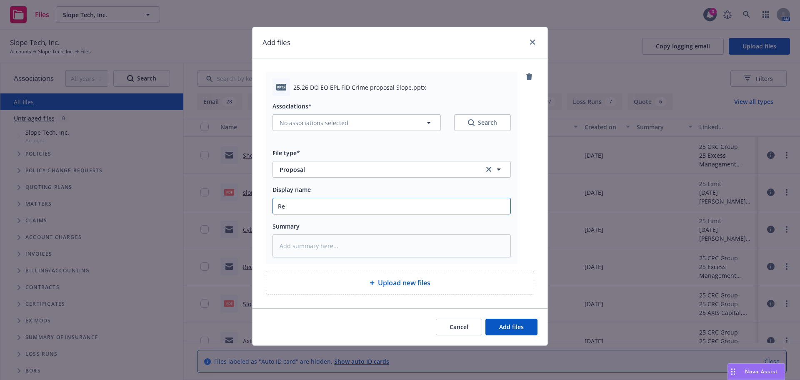
type textarea "x"
type input "Ren"
type textarea "x"
type input "Rene"
type textarea "x"
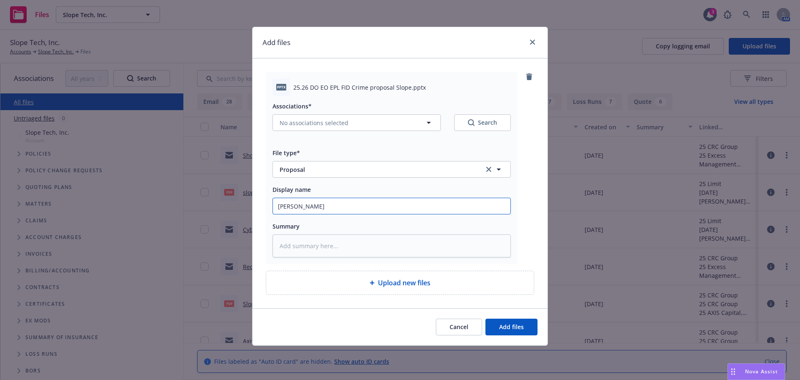
type input "Renew"
type textarea "x"
type input "Renewa"
type textarea "x"
type input "Renewal"
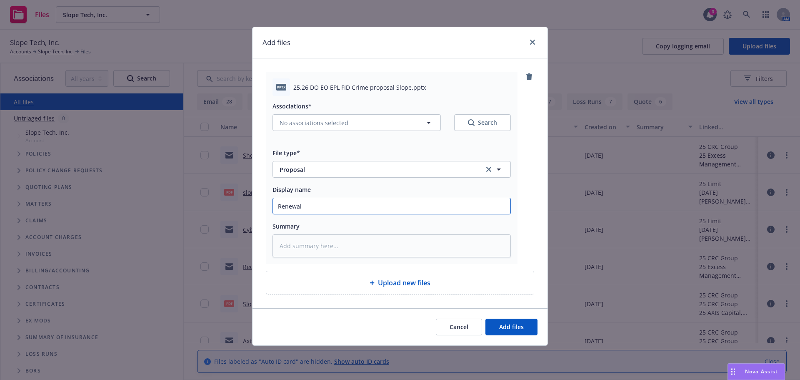
type textarea "x"
type input "Renewal"
type textarea "x"
type input "Renewal P"
type textarea "x"
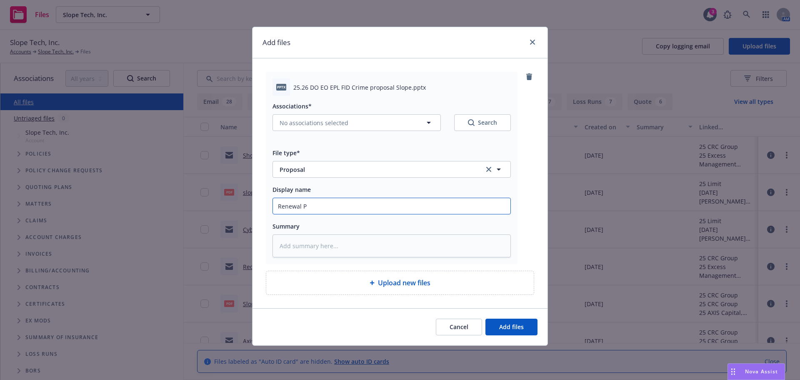
type input "Renewal Pr"
type textarea "x"
type input "Renewal Pro"
type textarea "x"
type input "Renewal Prop"
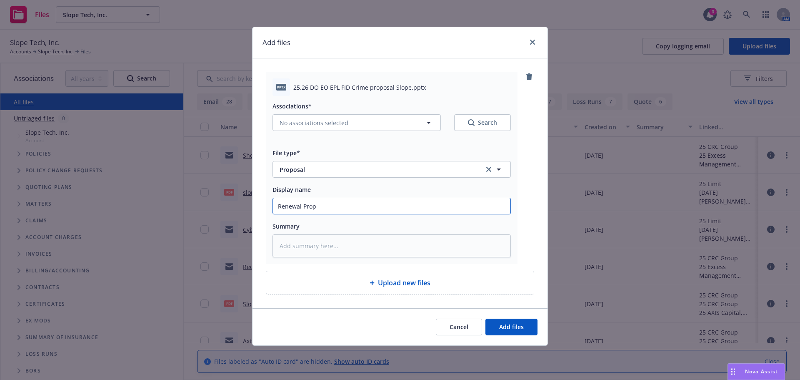
type textarea "x"
type input "Renewal Propo"
type textarea "x"
type input "Renewal Propos"
type textarea "x"
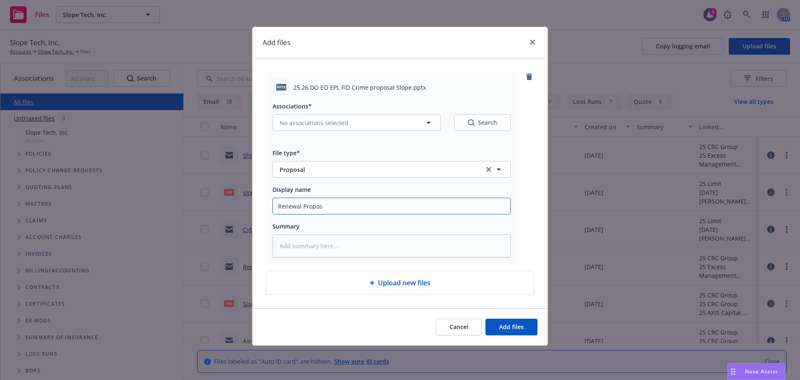
type input "Renewal Proposa"
type textarea "x"
type input "Renewal Proposal"
click at [318, 120] on span "No associations selected" at bounding box center [314, 122] width 69 height 9
type textarea "x"
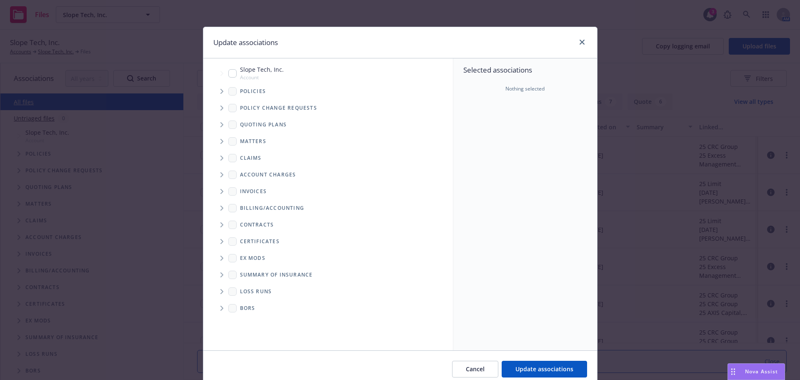
click at [230, 75] on input "Tree Example" at bounding box center [232, 73] width 8 height 8
checkbox input "true"
click at [532, 372] on span "Update associations" at bounding box center [544, 369] width 58 height 8
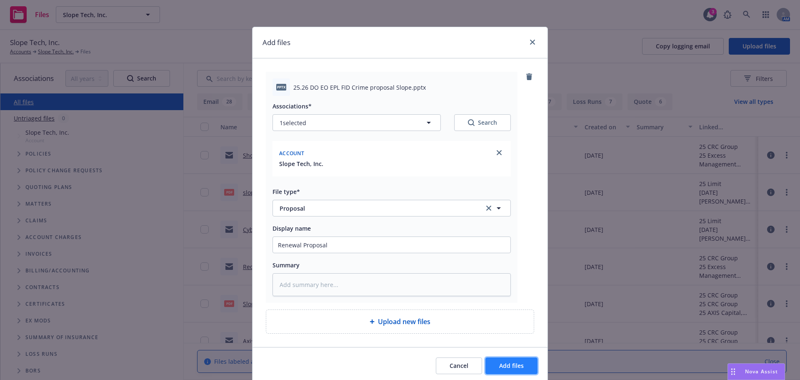
click at [509, 365] on span "Add files" at bounding box center [511, 365] width 25 height 8
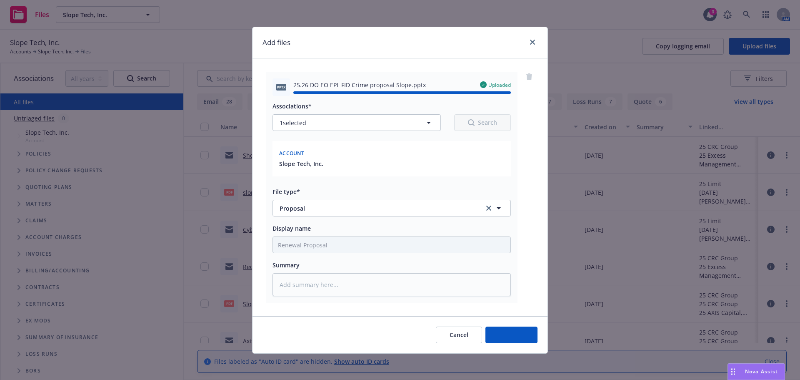
type textarea "x"
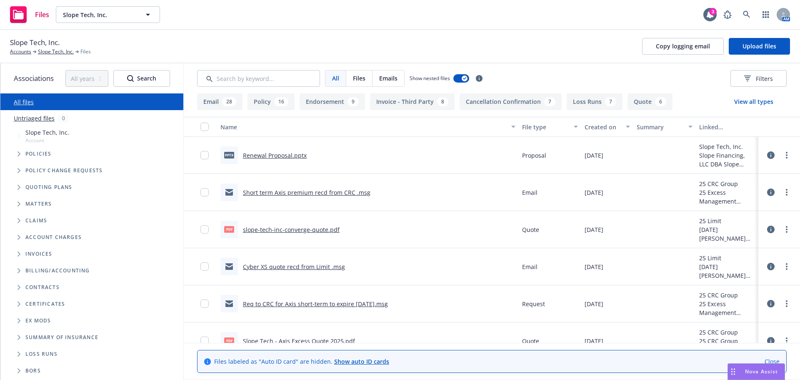
click at [37, 255] on span "Invoices" at bounding box center [38, 253] width 27 height 5
click at [30, 255] on span "Invoices" at bounding box center [38, 253] width 27 height 5
click at [18, 254] on icon "Tree Example" at bounding box center [19, 253] width 3 height 5
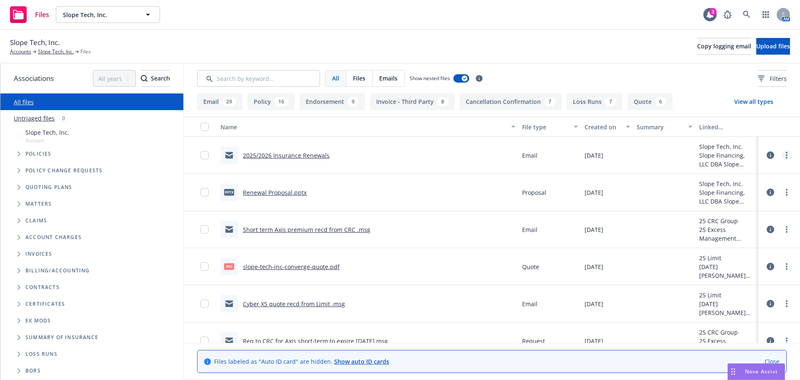
click at [786, 154] on icon "more" at bounding box center [787, 155] width 2 height 7
click at [730, 201] on link "Edit" at bounding box center [743, 205] width 83 height 17
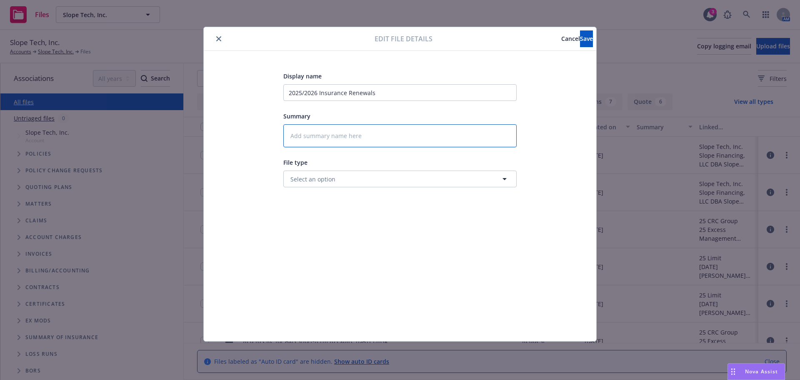
click at [341, 138] on textarea at bounding box center [399, 135] width 233 height 23
type textarea "x"
type textarea "E"
type textarea "x"
type textarea "EM"
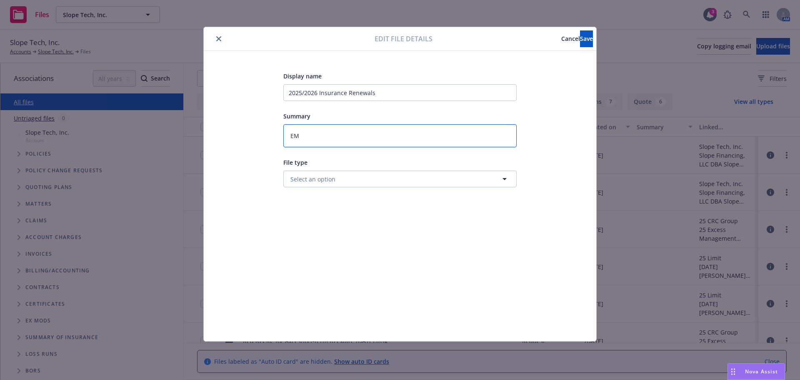
type textarea "x"
type textarea "EM"
type textarea "x"
type textarea "EM t"
type textarea "x"
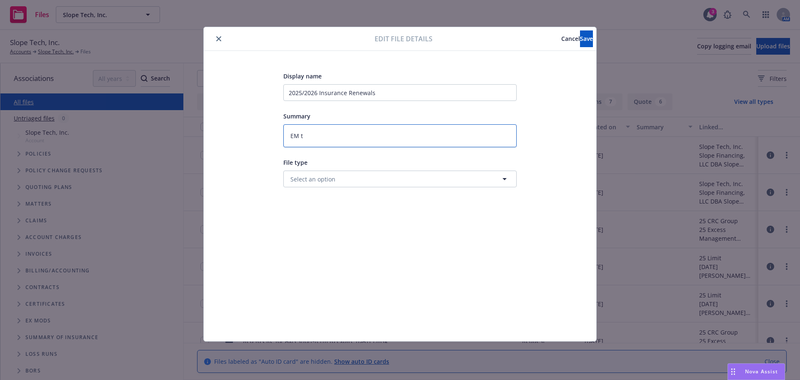
type textarea "EM to"
type textarea "x"
type textarea "EM to"
type textarea "x"
type textarea "EM to C"
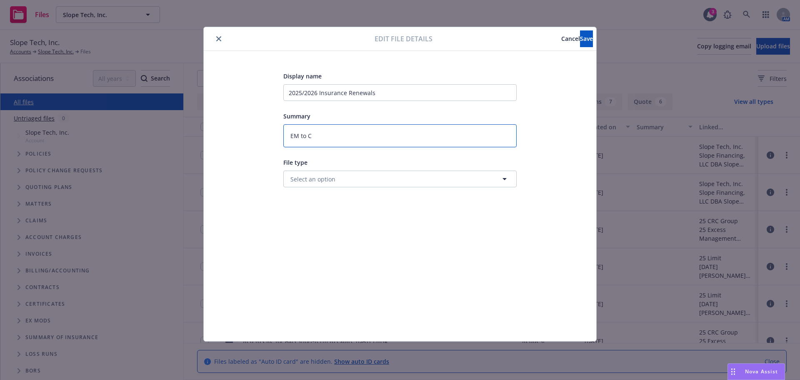
type textarea "x"
type textarea "EM to Cl"
type textarea "x"
type textarea "EM to Cli"
type textarea "x"
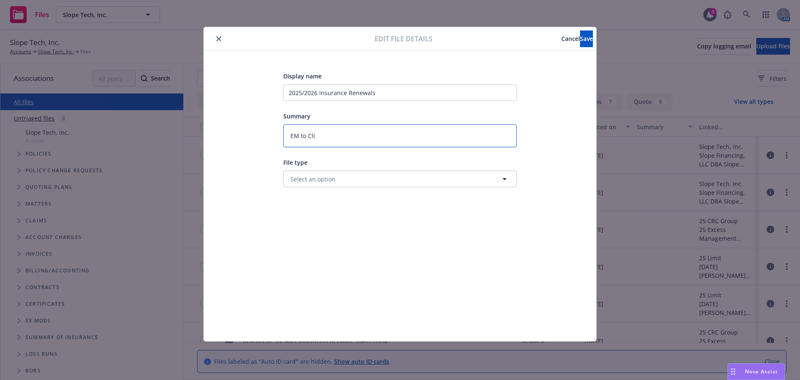
type textarea "EM to Clie"
type textarea "x"
type textarea "EM to Clien"
type textarea "x"
type textarea "EM to Client"
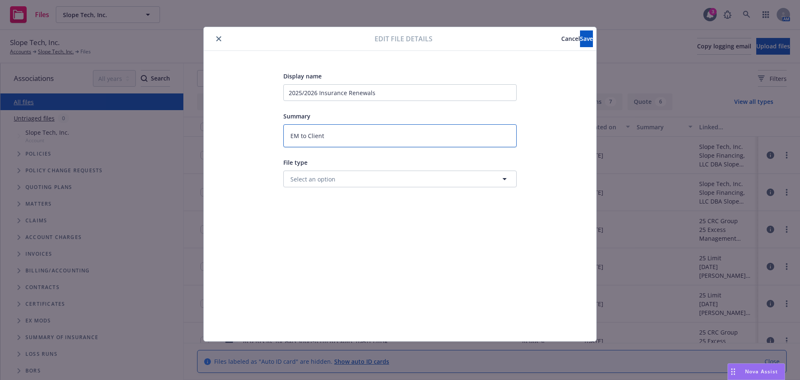
type textarea "x"
type textarea "EM to Client"
type textarea "x"
type textarea "EM to Client r"
type textarea "x"
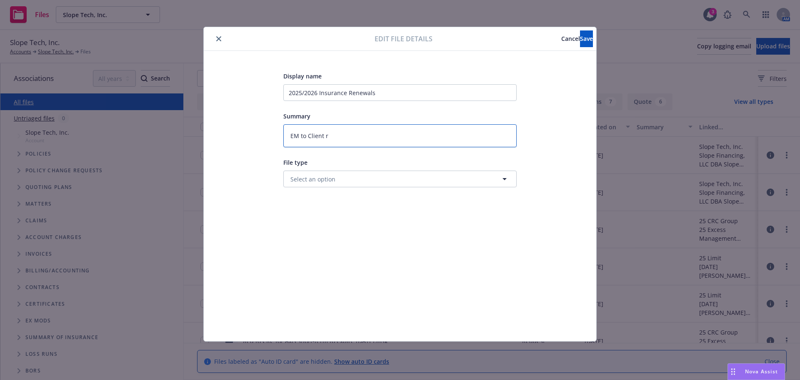
type textarea "EM to Client re"
type textarea "x"
type textarea "EM to Client re"
type textarea "x"
type textarea "EM to Client re r"
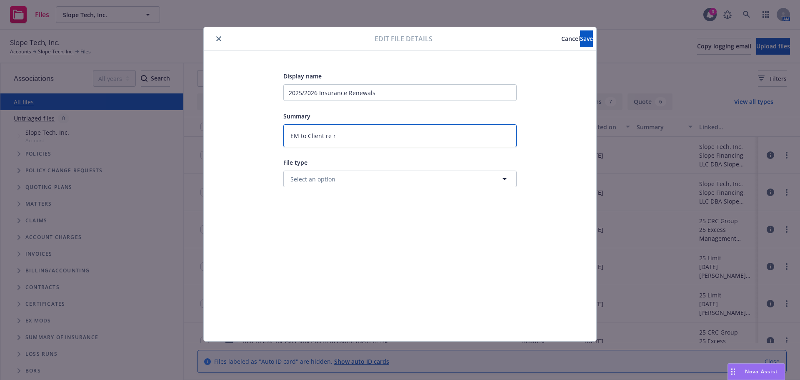
type textarea "x"
type textarea "EM to Client re re"
type textarea "x"
type textarea "EM to Client re ren"
type textarea "x"
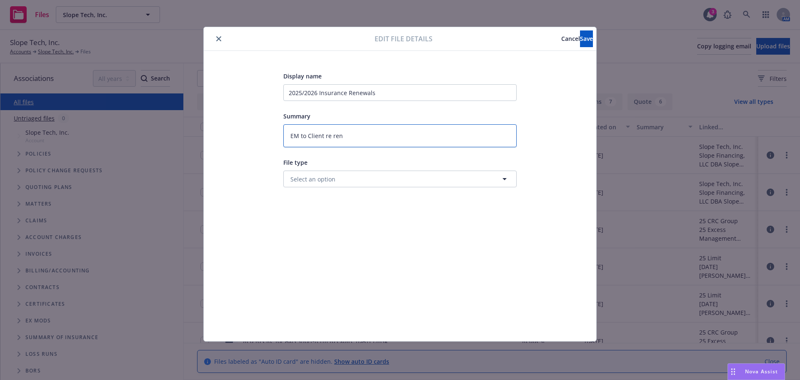
type textarea "EM to Client re [PERSON_NAME]"
type textarea "x"
type textarea "EM to Client re [PERSON_NAME]"
type textarea "x"
type textarea "EM to Client re reneal"
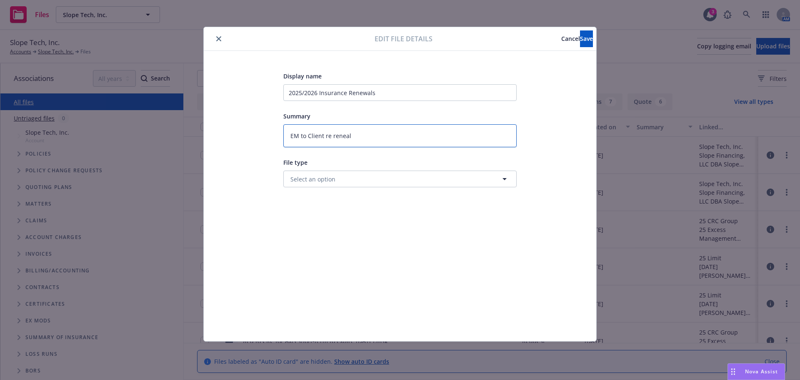
type textarea "x"
type textarea "EM to Client re reneal"
type textarea "x"
type textarea "EM to Client re reneal p"
type textarea "x"
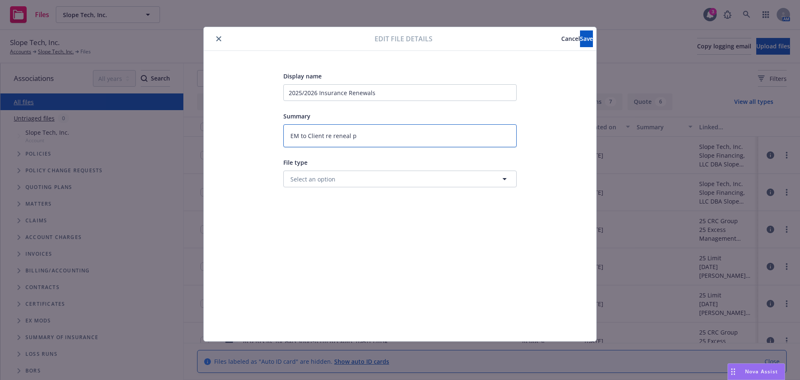
type textarea "EM to Client re reneal pr"
type textarea "x"
type textarea "EM to Client re reneal pro"
type textarea "x"
type textarea "EM to Client re reneal prop"
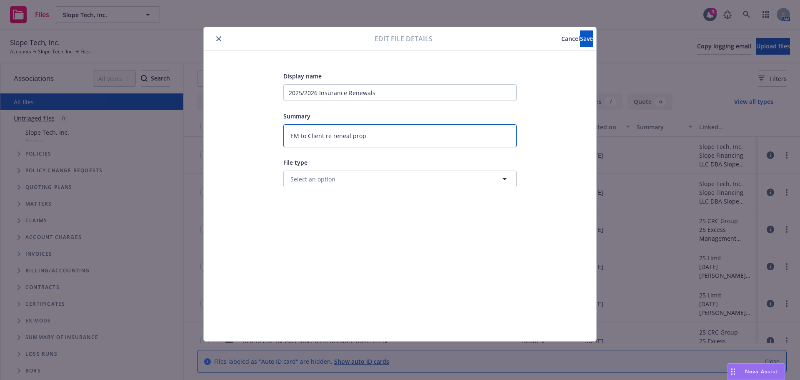
type textarea "x"
type textarea "EM to Client re reneal propo"
type textarea "x"
type textarea "EM to Client re reneal propos"
type textarea "x"
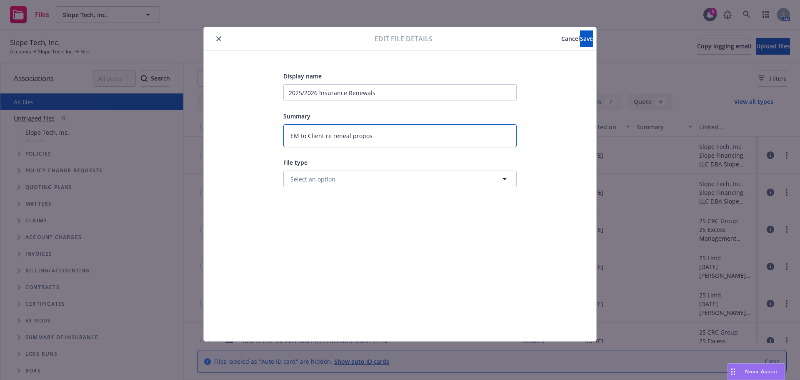
type textarea "EM to Client re reneal proposa"
type textarea "x"
type textarea "EM to Client re reneal proposal"
type textarea "x"
type textarea "EM to Client re renewal proposal"
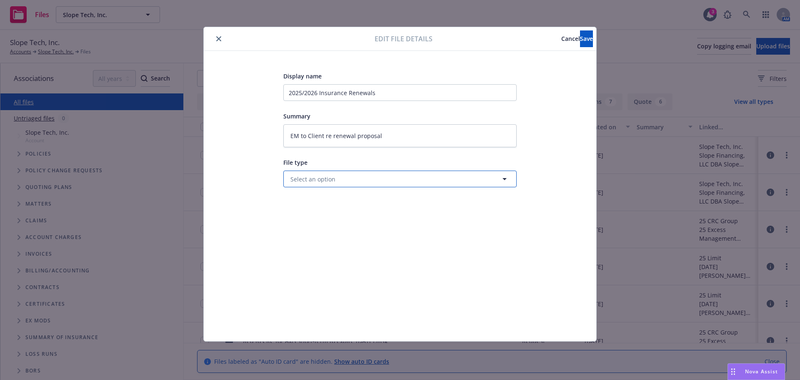
click at [328, 176] on span "Select an option" at bounding box center [312, 179] width 45 height 9
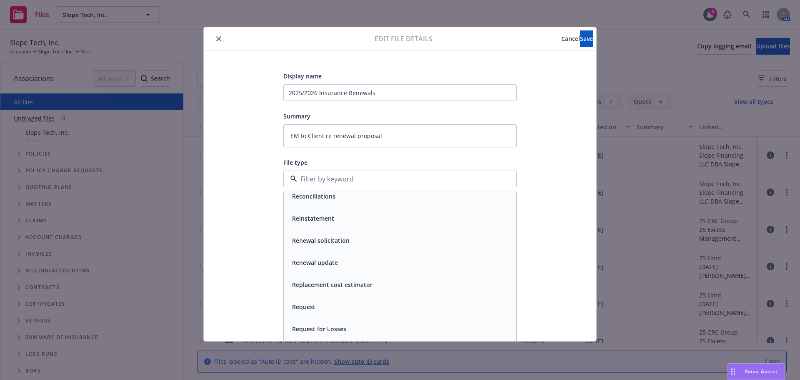
scroll to position [3558, 0]
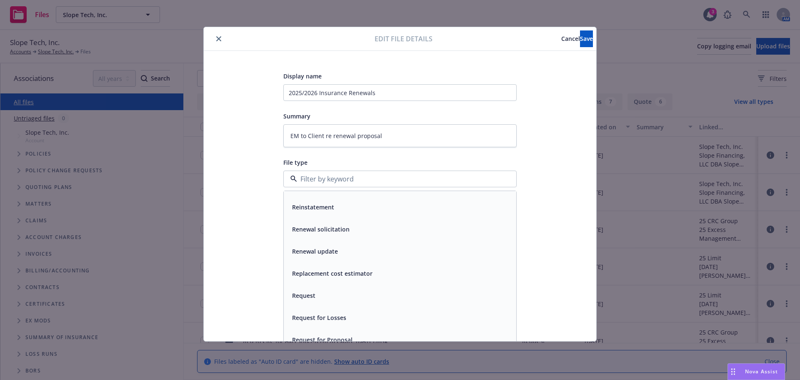
click at [299, 255] on span "Renewal update" at bounding box center [315, 251] width 46 height 9
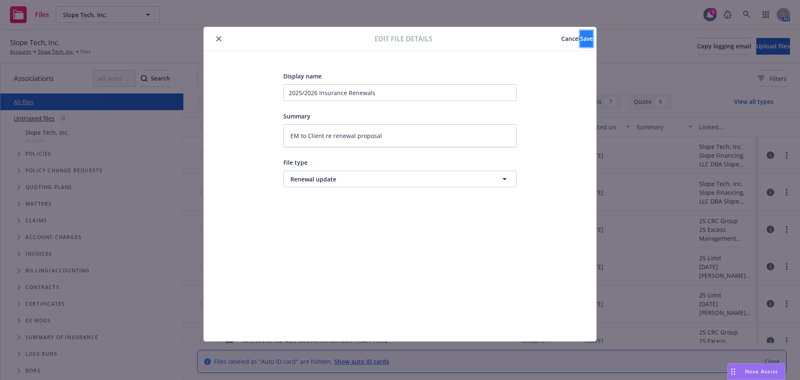
click at [580, 40] on span "Save" at bounding box center [586, 39] width 13 height 8
type textarea "x"
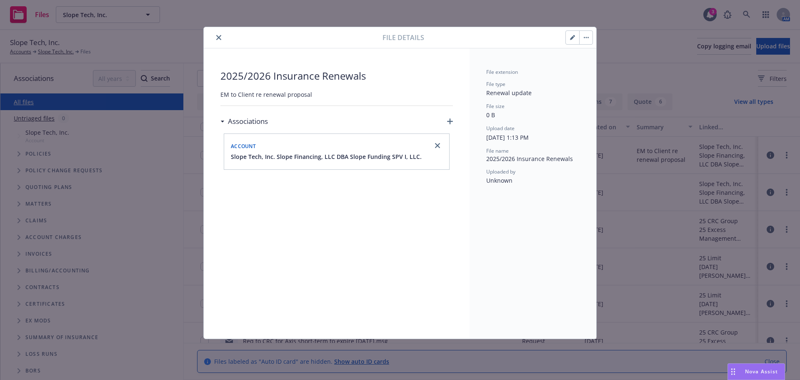
click at [221, 39] on icon "close" at bounding box center [218, 37] width 5 height 5
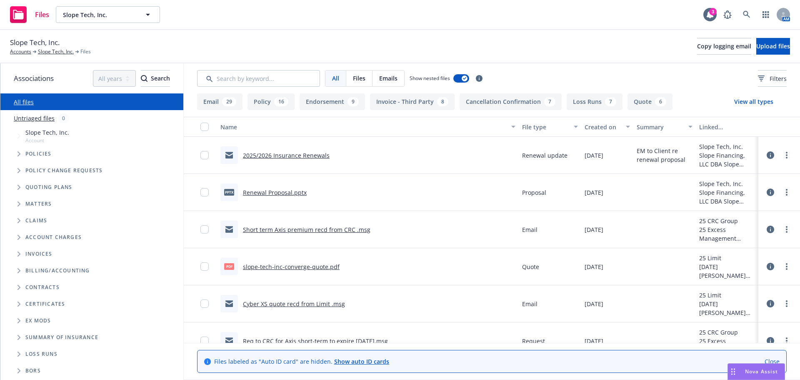
drag, startPoint x: 654, startPoint y: 79, endPoint x: 663, endPoint y: 62, distance: 19.6
click at [654, 79] on div "All Files Emails Show nested files Filters" at bounding box center [492, 78] width 590 height 17
click at [697, 46] on span "Copy logging email" at bounding box center [724, 46] width 54 height 8
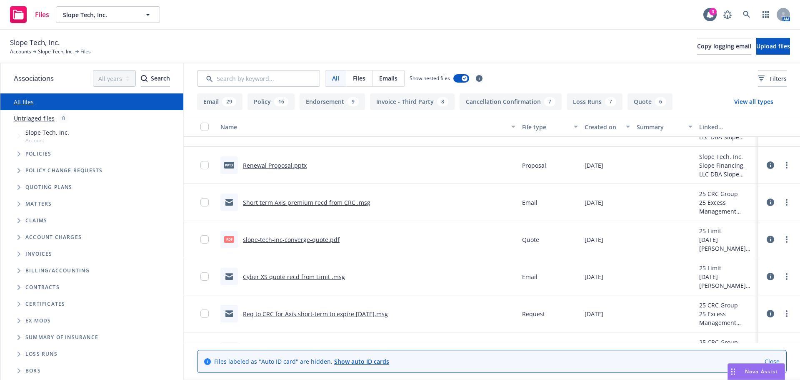
scroll to position [42, 0]
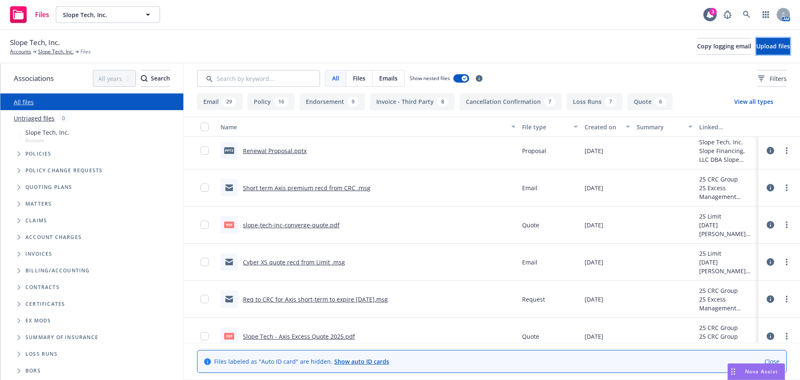
drag, startPoint x: 761, startPoint y: 46, endPoint x: 595, endPoint y: 58, distance: 166.2
click at [595, 58] on div "Slope Tech, Inc. Accounts Slope Tech, Inc. Files Copy logging email Upload files" at bounding box center [400, 46] width 800 height 33
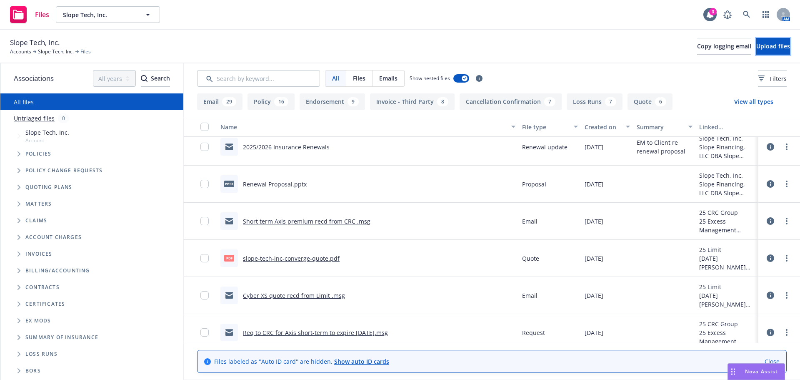
scroll to position [0, 0]
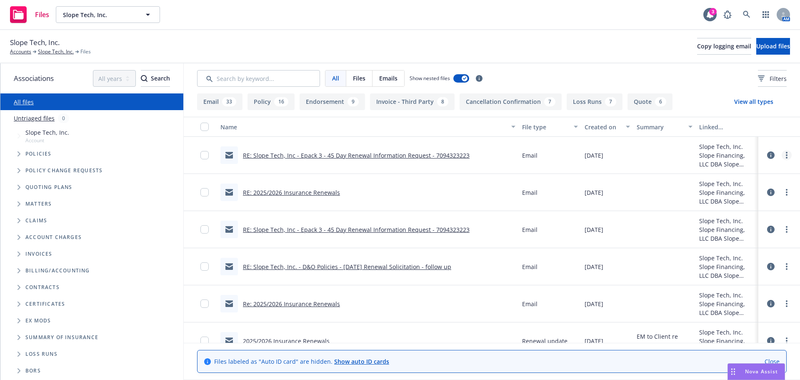
click at [782, 155] on link "more" at bounding box center [787, 155] width 10 height 10
click at [734, 210] on link "Edit" at bounding box center [743, 205] width 83 height 17
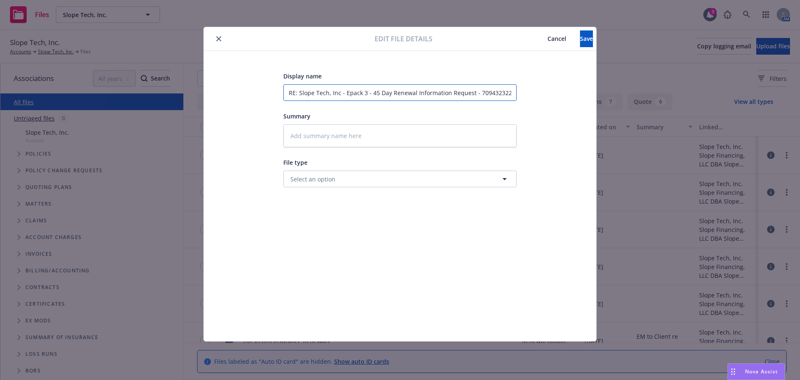
drag, startPoint x: 287, startPoint y: 93, endPoint x: 566, endPoint y: 105, distance: 279.1
click at [566, 105] on div "Display name RE: Slope Tech, Inc - Epack 3 - 45 Day Renewal Information Request…" at bounding box center [399, 196] width 359 height 250
type textarea "x"
type input "C"
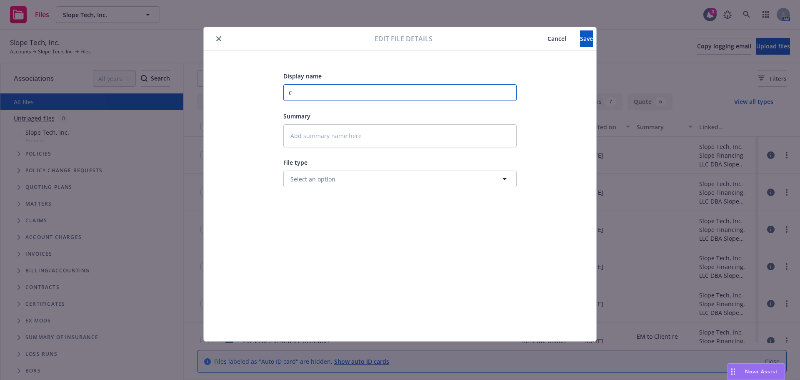
type textarea "x"
type input "CN"
type textarea "x"
type input "CNA"
type textarea "x"
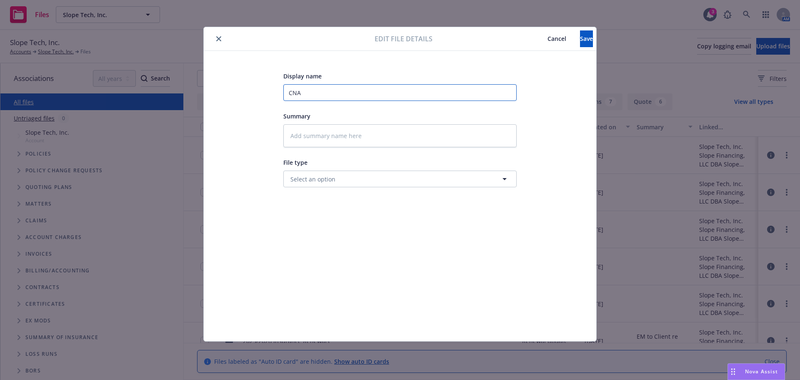
type input "CNA"
type textarea "x"
type input "CNA C"
type textarea "x"
type input "CNA Cy"
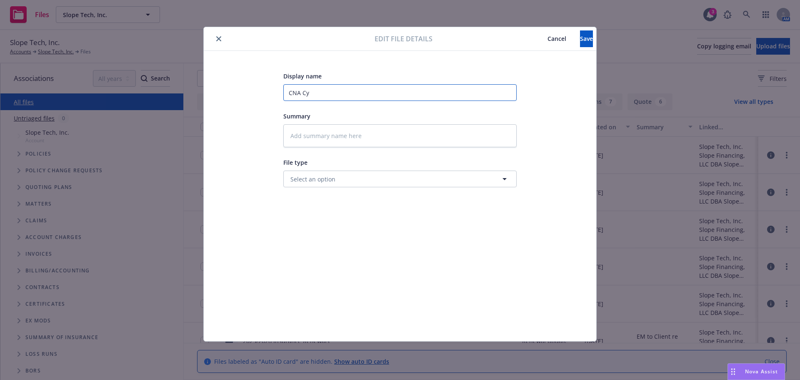
type textarea "x"
type input "CNA Cyb"
type textarea "x"
type input "CNA Cybe"
type textarea "x"
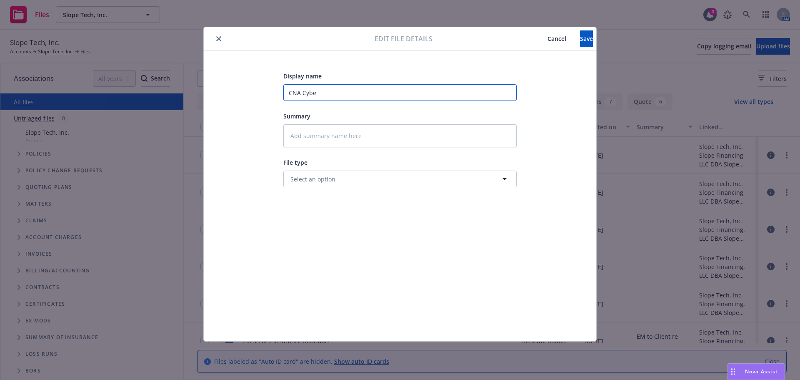
type input "CNA Cyber"
type textarea "x"
type input "CNA Cyber"
type textarea "x"
type input "CNA Cyber -"
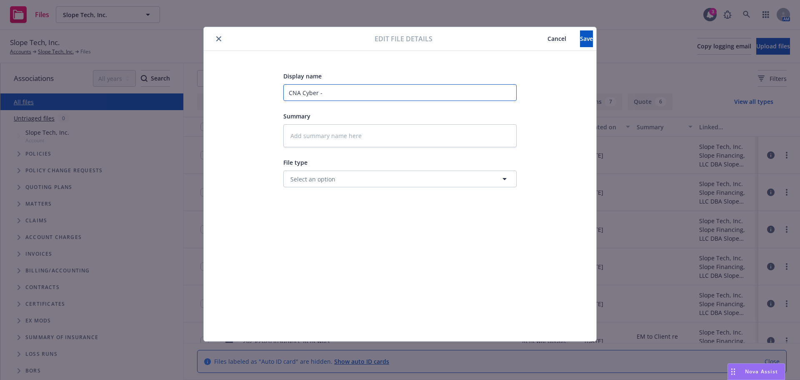
type textarea "x"
type input "CNA Cyber -"
type textarea "x"
type input "CNA Cyber - A"
type textarea "x"
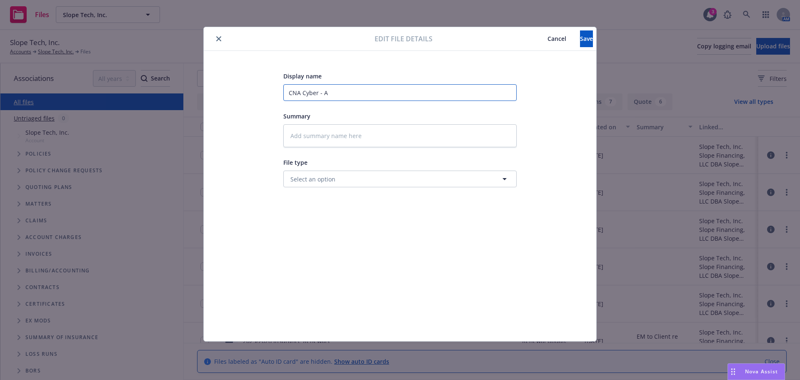
type input "CNA Cyber - Ac"
type textarea "x"
type input "CNA Cyber - Ack"
type textarea "x"
type input "CNA Cyber - Ack"
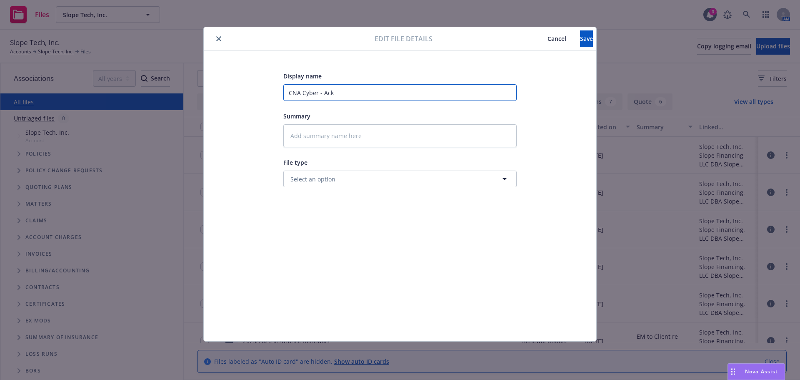
type textarea "x"
type input "CNA Cyber - Ack o"
type textarea "x"
type input "CNA Cyber - Ack of"
type textarea "x"
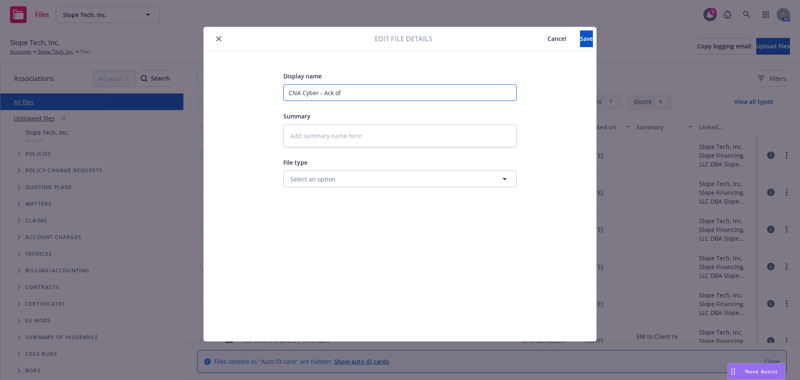
type input "CNA Cyber - Ack of"
type textarea "x"
type input "CNA Cyber - Ack of B"
type textarea "x"
type input "CNA Cyber - Ack of Bi"
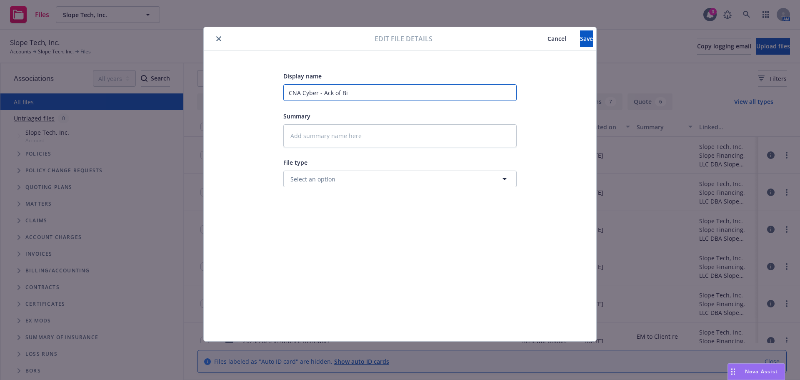
type textarea "x"
type input "CNA Cyber - Ack of Bin"
type textarea "x"
type input "CNA Cyber - Ack of Bind"
type textarea "x"
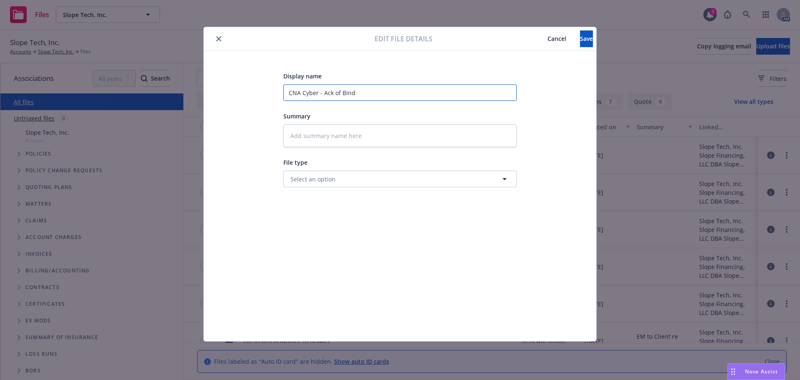
type input "CNA Cyber - Ack of Bindi"
type textarea "x"
type input "CNA Cyber - Ack of Bindin"
type textarea "x"
type input "CNA Cyber - Ack of Binding"
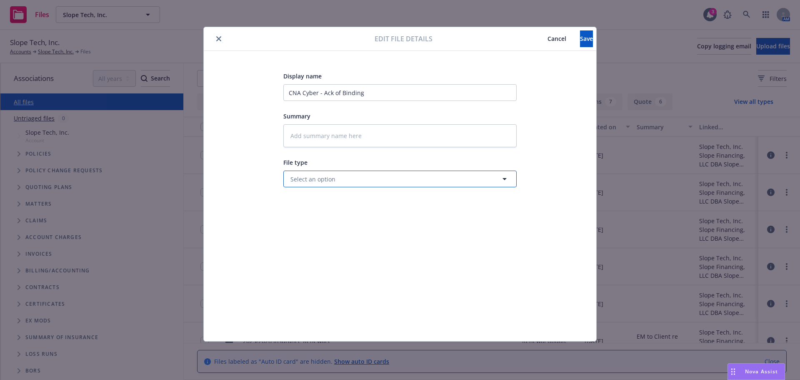
click at [438, 185] on button "Select an option" at bounding box center [399, 178] width 233 height 17
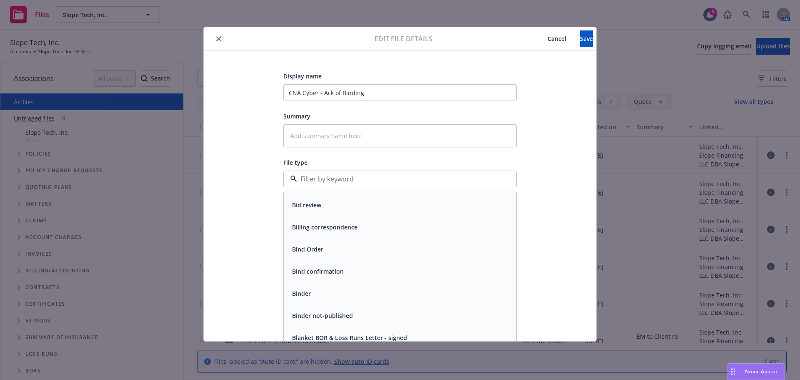
click at [356, 273] on div "Bind confirmation" at bounding box center [400, 271] width 223 height 12
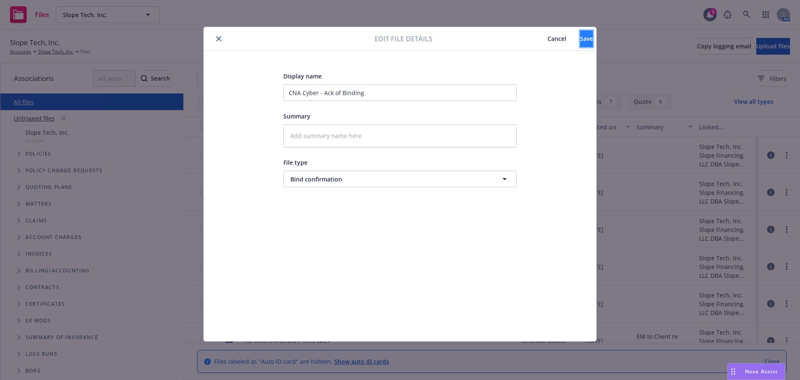
click at [580, 42] on span "Save" at bounding box center [586, 39] width 13 height 8
type textarea "x"
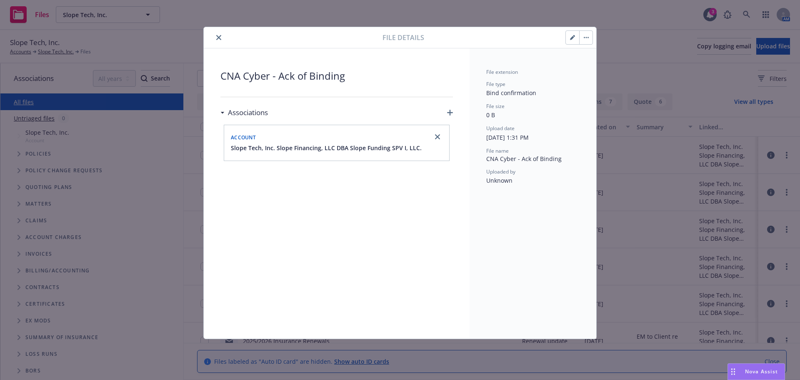
click at [217, 33] on button "close" at bounding box center [219, 38] width 10 height 10
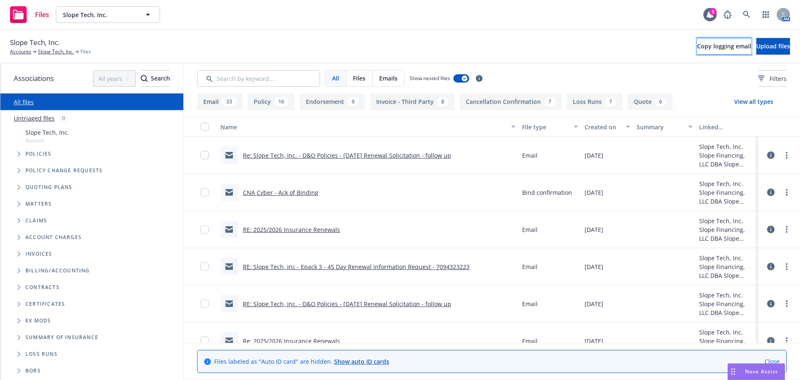
click at [697, 45] on span "Copy logging email" at bounding box center [724, 46] width 54 height 8
click at [18, 106] on div "All files" at bounding box center [91, 101] width 183 height 17
click at [21, 100] on link "All files" at bounding box center [24, 102] width 20 height 8
click at [28, 50] on link "Accounts" at bounding box center [20, 52] width 21 height 8
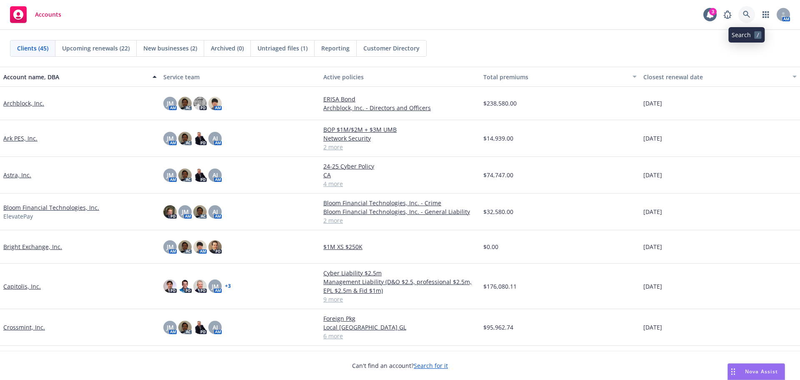
click at [748, 10] on link at bounding box center [746, 14] width 17 height 17
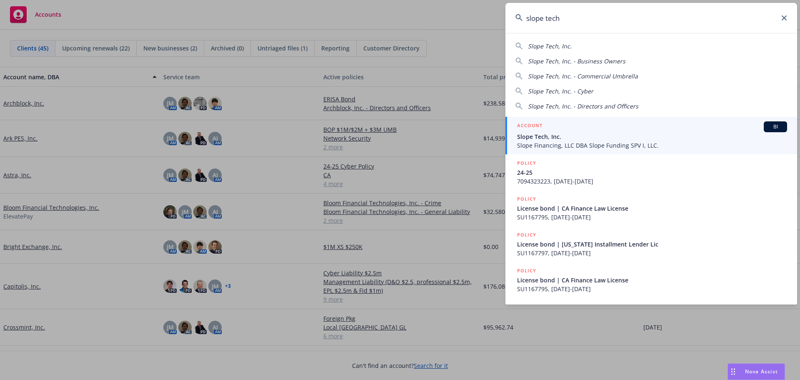
click at [590, 49] on div "Slope Tech, Inc." at bounding box center [651, 46] width 272 height 9
type input "Slope Tech, Inc."
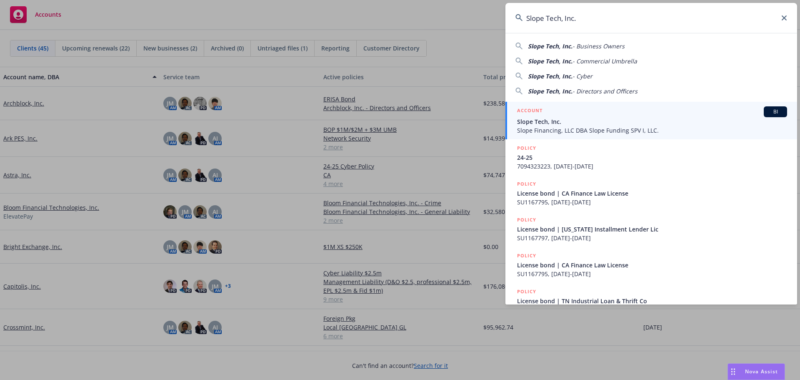
click at [678, 116] on div "ACCOUNT BI" at bounding box center [652, 111] width 270 height 11
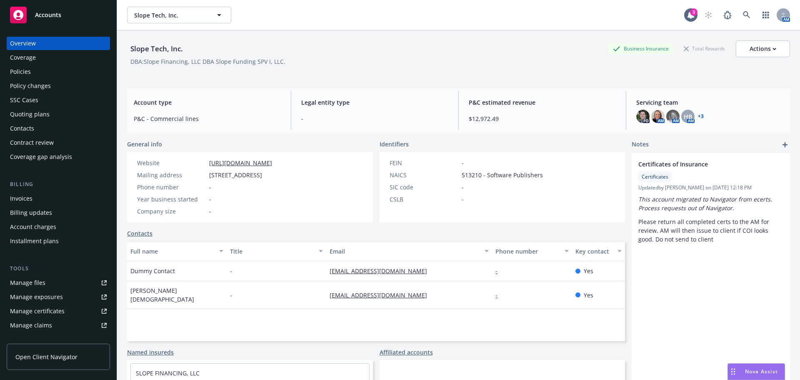
click at [20, 286] on div "Manage files" at bounding box center [27, 282] width 35 height 13
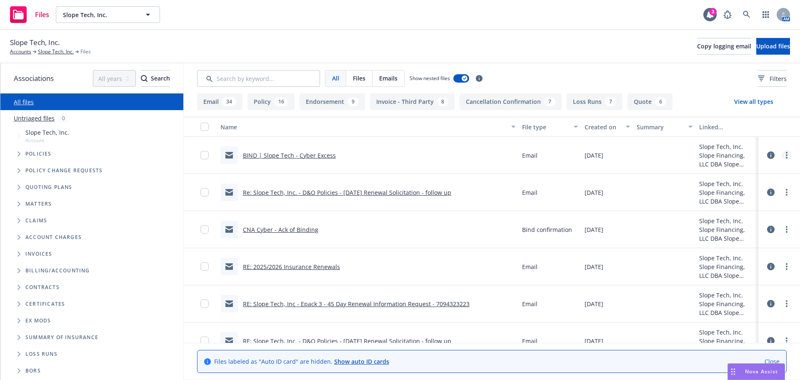
click at [786, 155] on circle "more" at bounding box center [787, 155] width 2 height 2
click at [733, 223] on link "Update associations" at bounding box center [743, 222] width 83 height 17
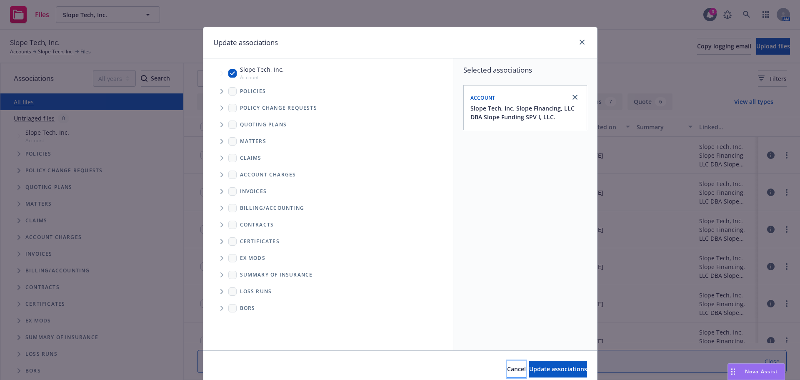
click at [507, 367] on span "Cancel" at bounding box center [516, 369] width 19 height 8
